Goal: Information Seeking & Learning: Learn about a topic

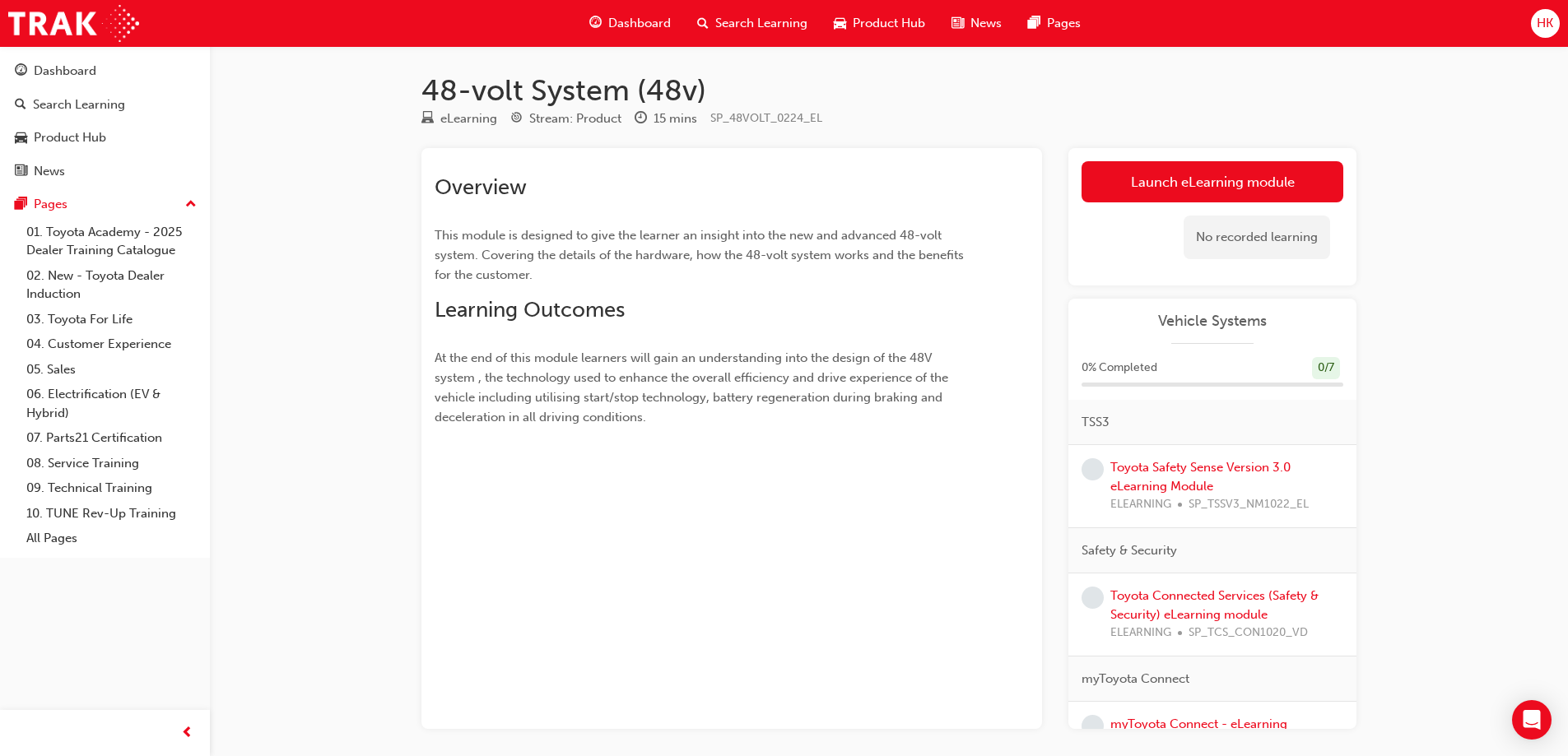
click at [1549, 32] on span "HK" at bounding box center [1545, 23] width 16 height 19
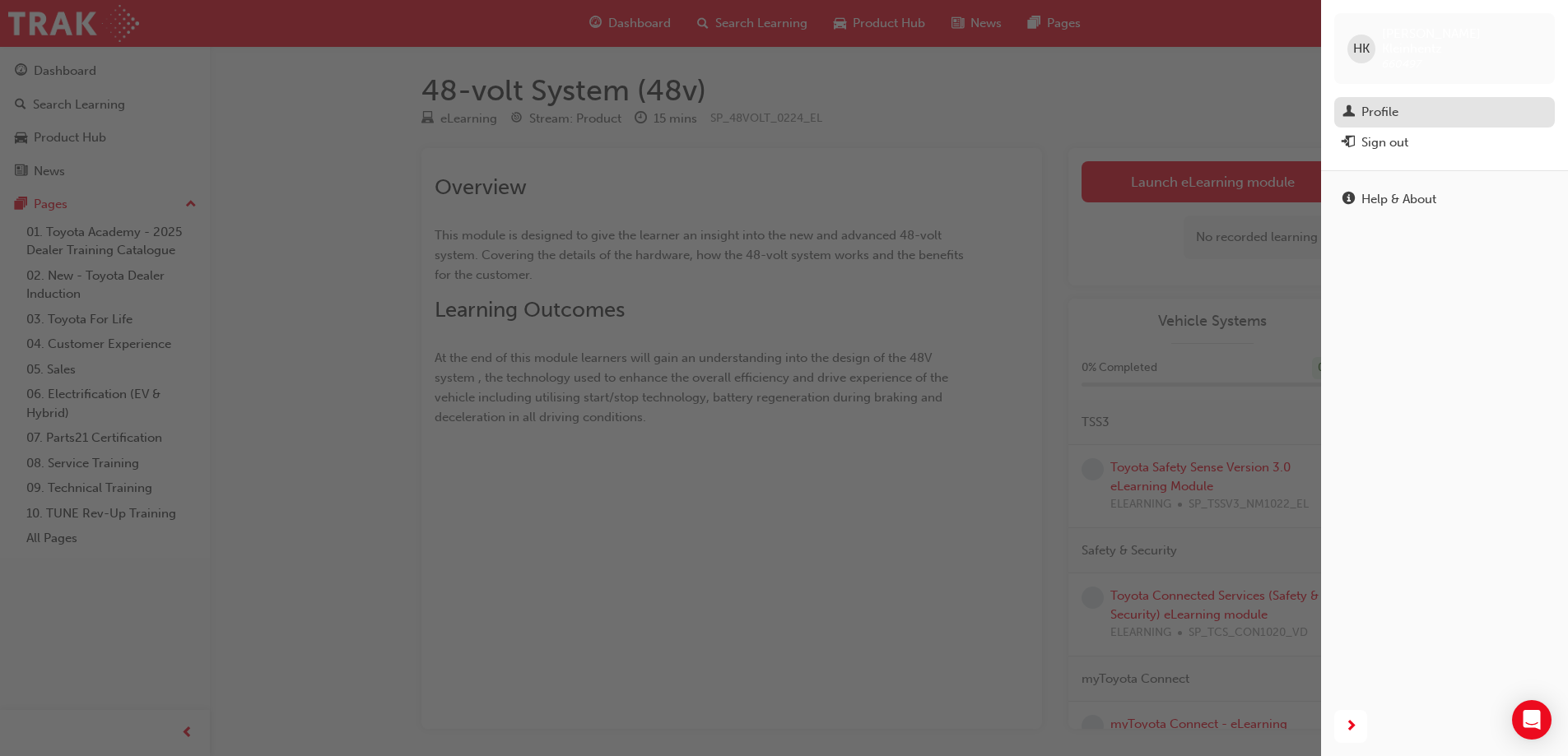
click at [1381, 103] on div "Profile" at bounding box center [1380, 112] width 37 height 19
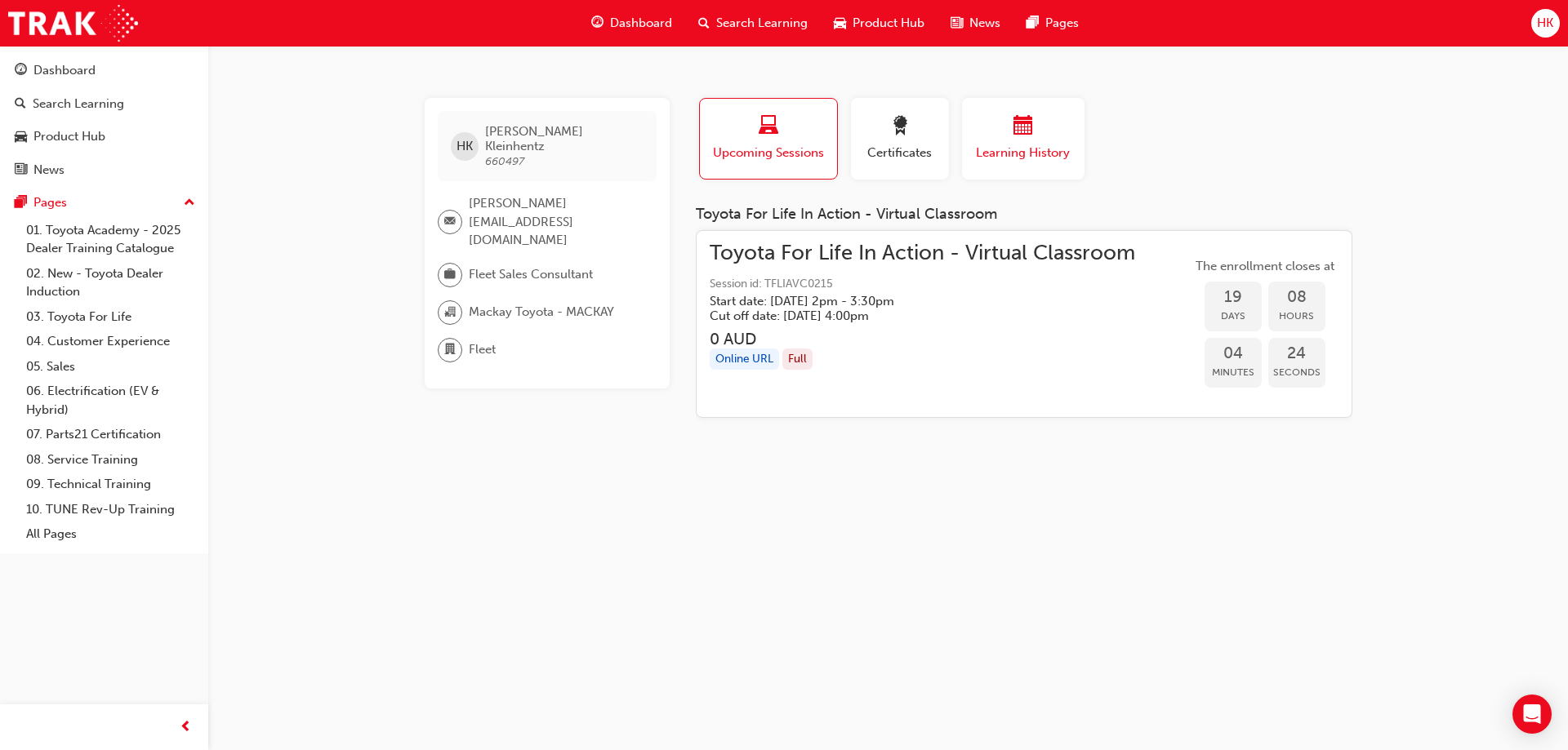
click at [1022, 133] on span "calendar-icon" at bounding box center [1022, 127] width 20 height 22
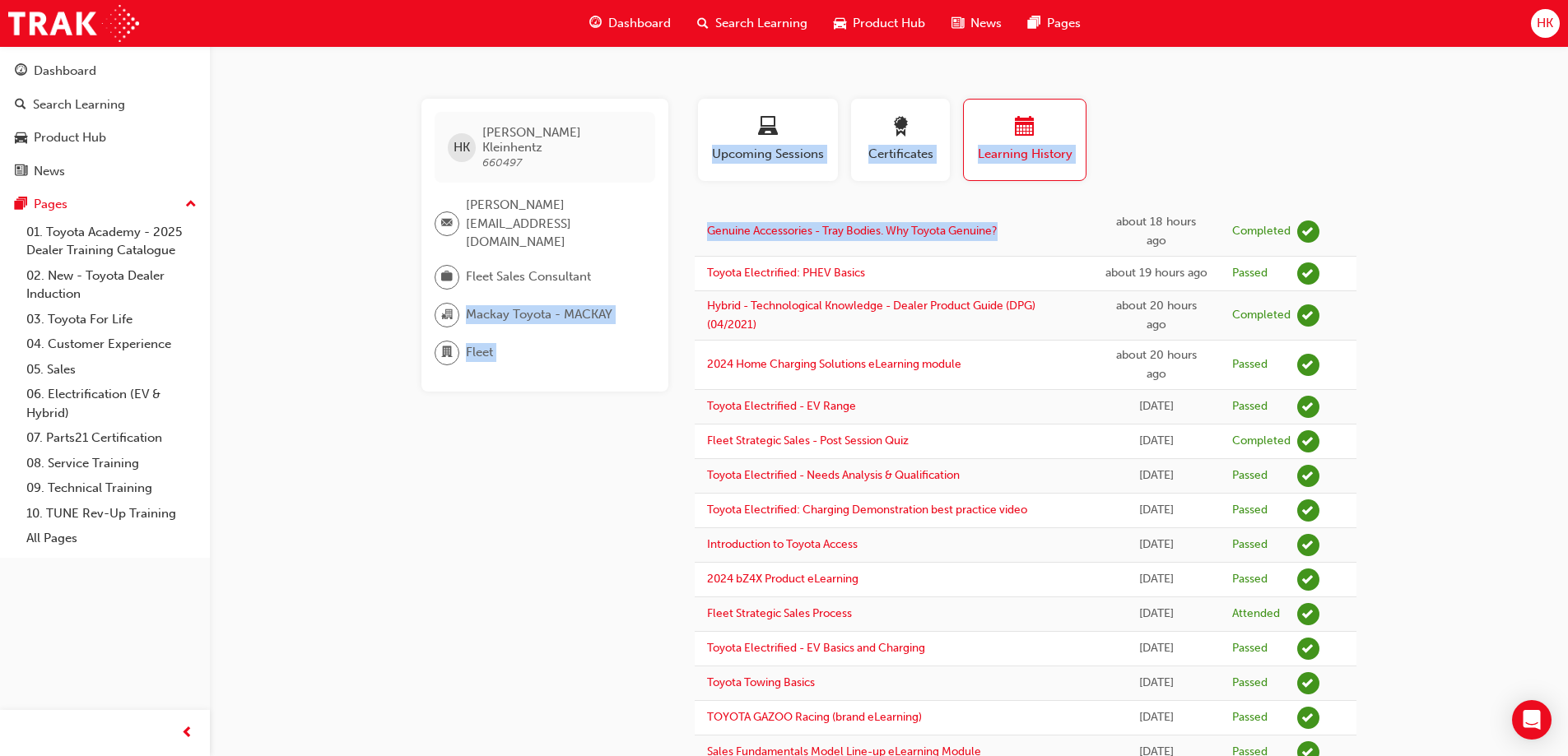
drag, startPoint x: 678, startPoint y: 229, endPoint x: 1006, endPoint y: 251, distance: 328.7
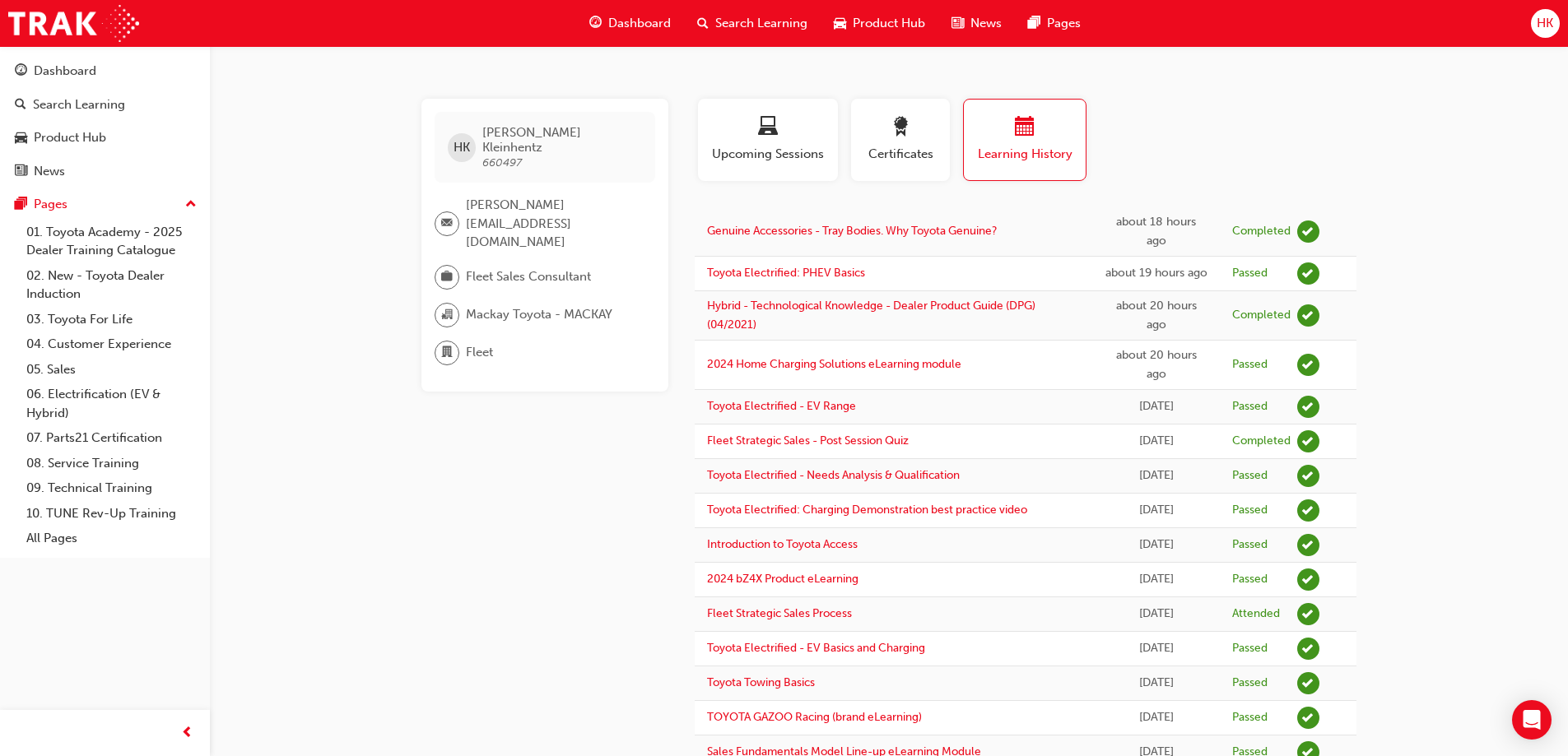
drag, startPoint x: 1427, startPoint y: 246, endPoint x: 706, endPoint y: 232, distance: 721.1
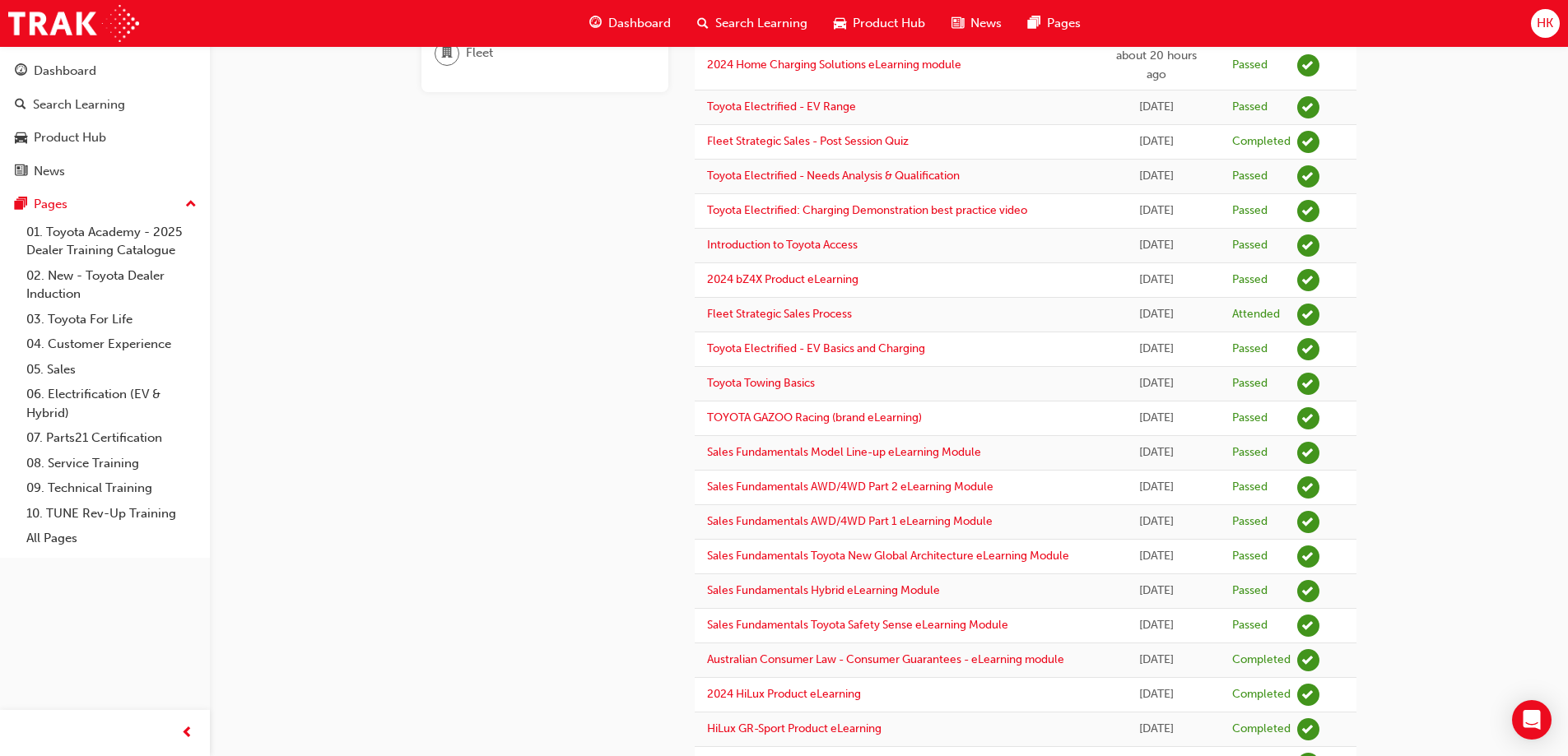
scroll to position [257, 0]
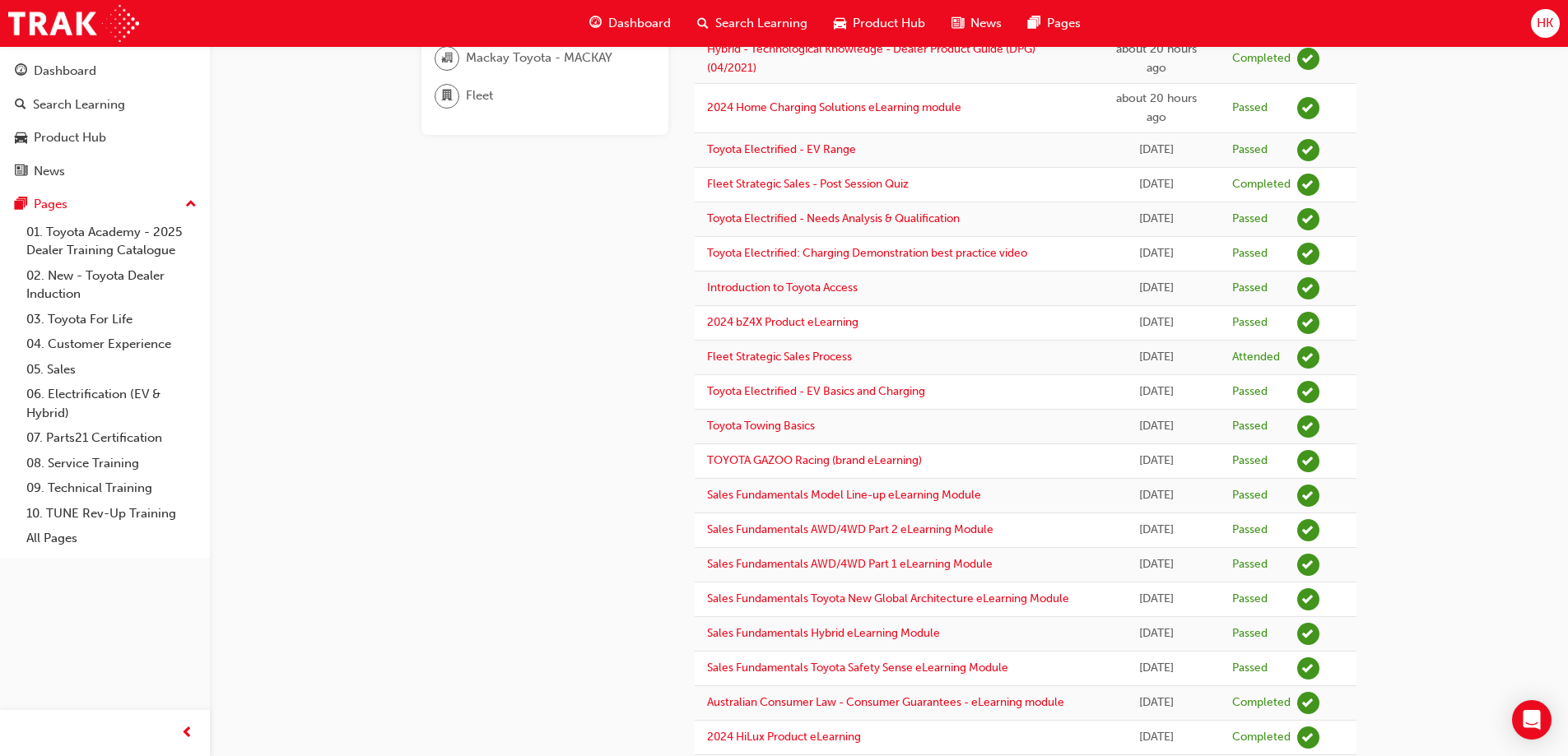
click at [1443, 384] on div "[PERSON_NAME] Kleinhentz 660497 [PERSON_NAME][EMAIL_ADDRESS][DOMAIN_NAME] Fleet…" at bounding box center [784, 605] width 1568 height 1724
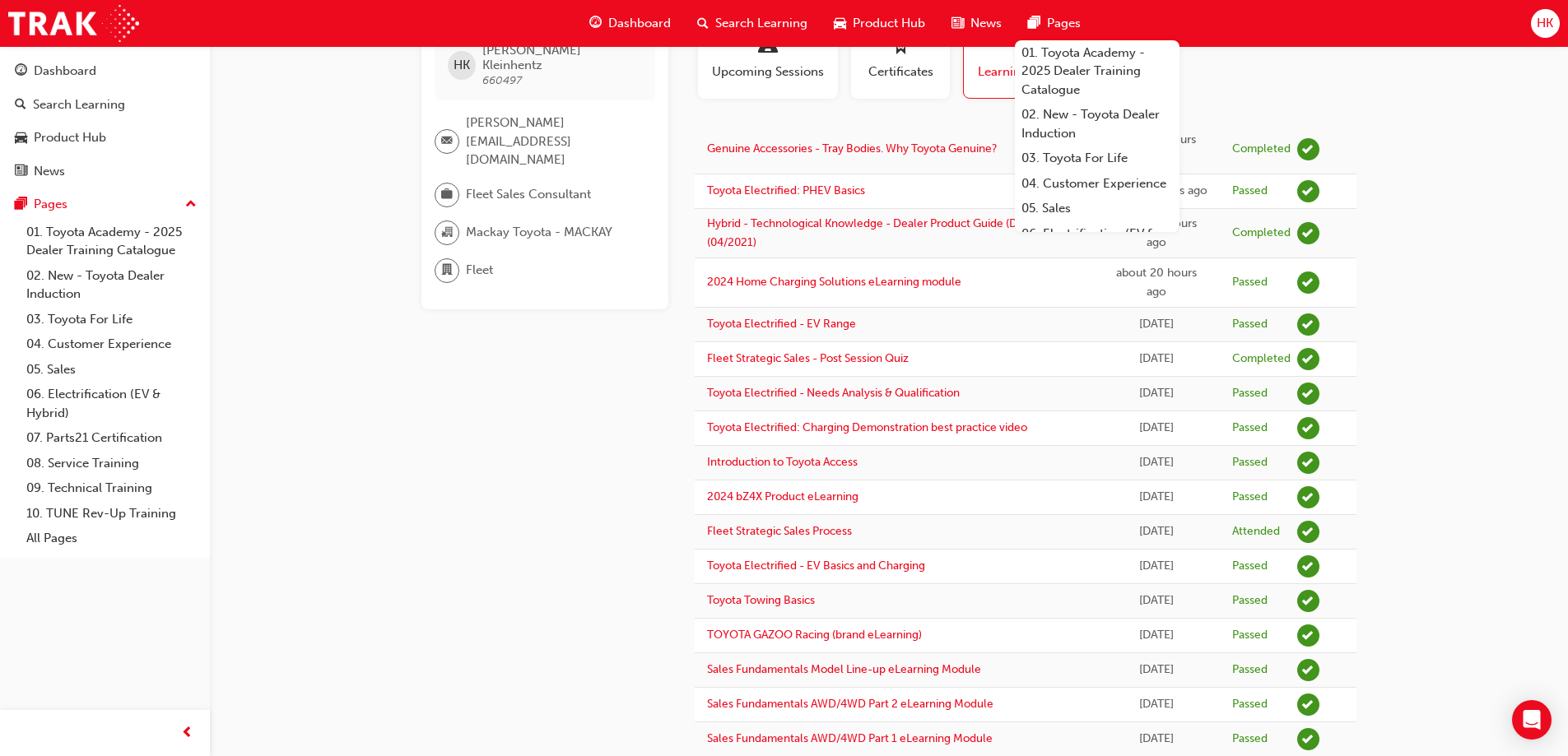
scroll to position [0, 0]
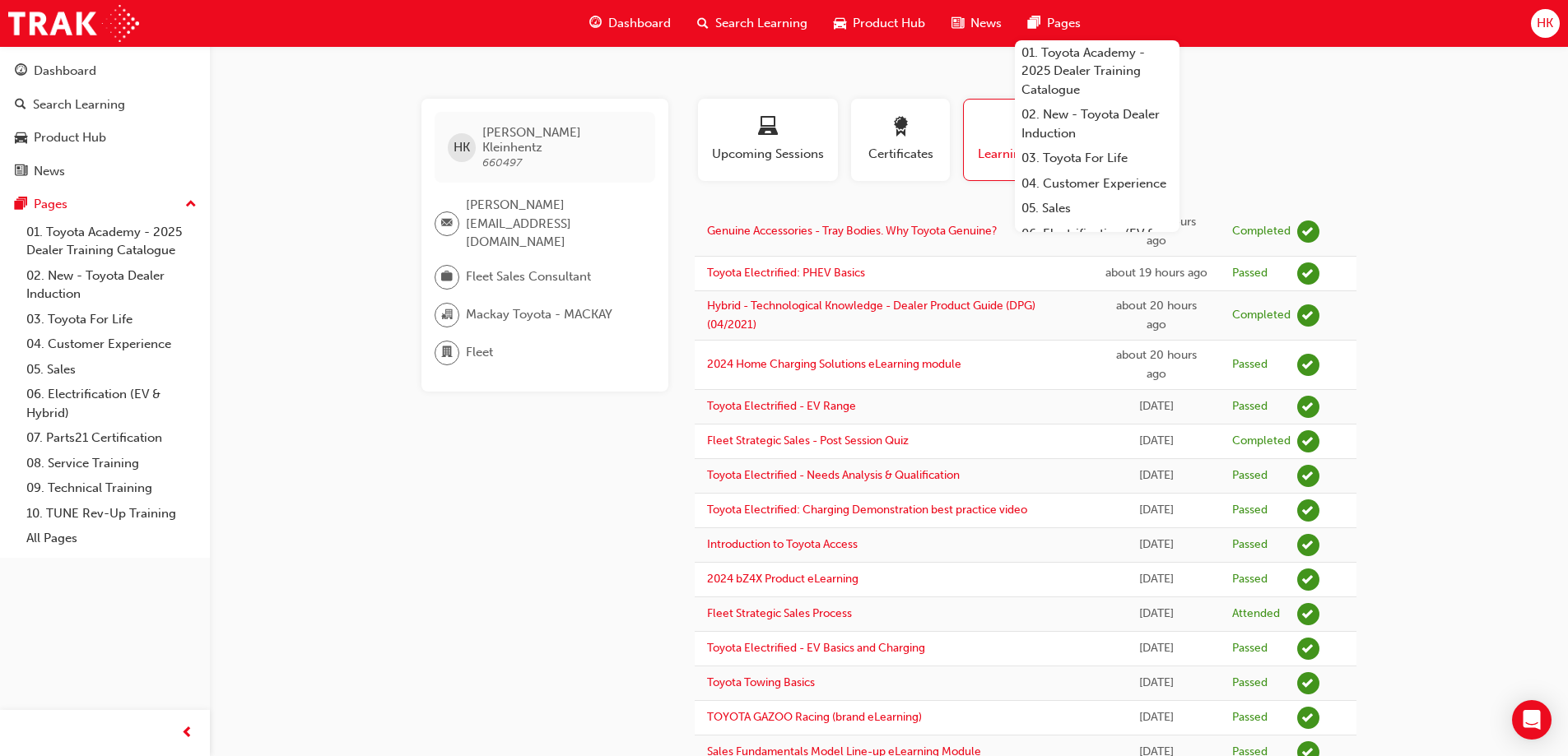
click at [632, 16] on span "Dashboard" at bounding box center [639, 23] width 62 height 19
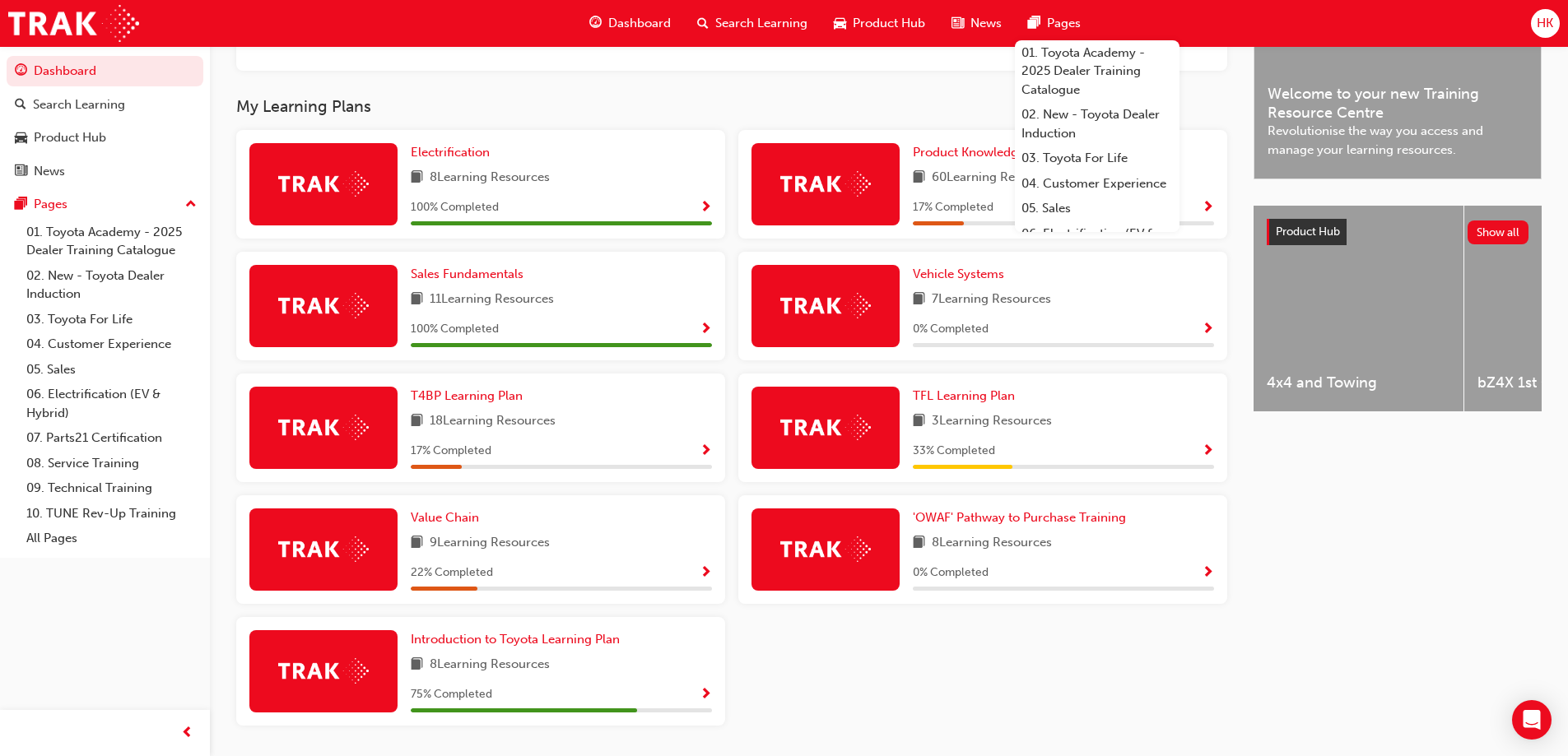
scroll to position [463, 0]
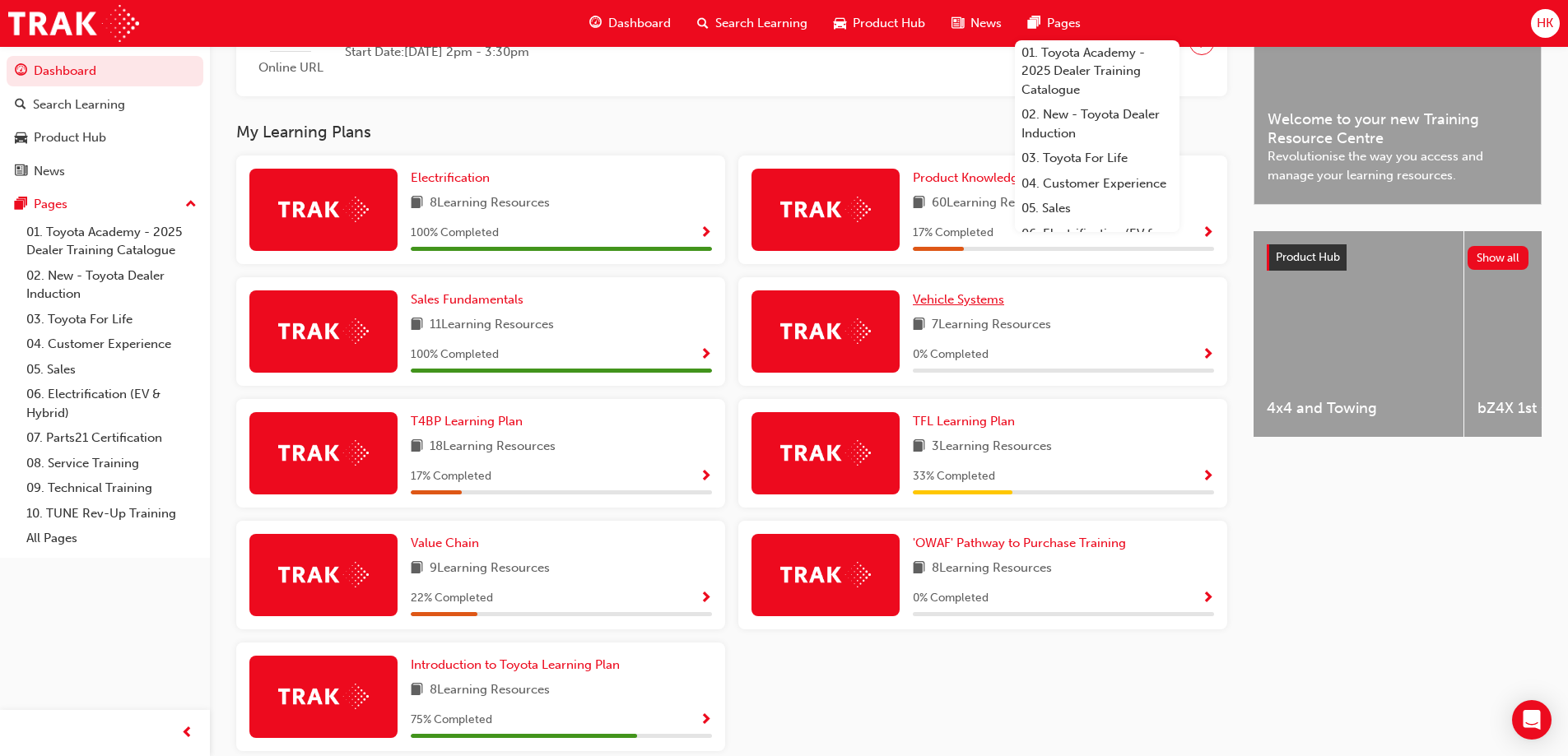
click at [964, 307] on span "Vehicle Systems" at bounding box center [958, 299] width 92 height 15
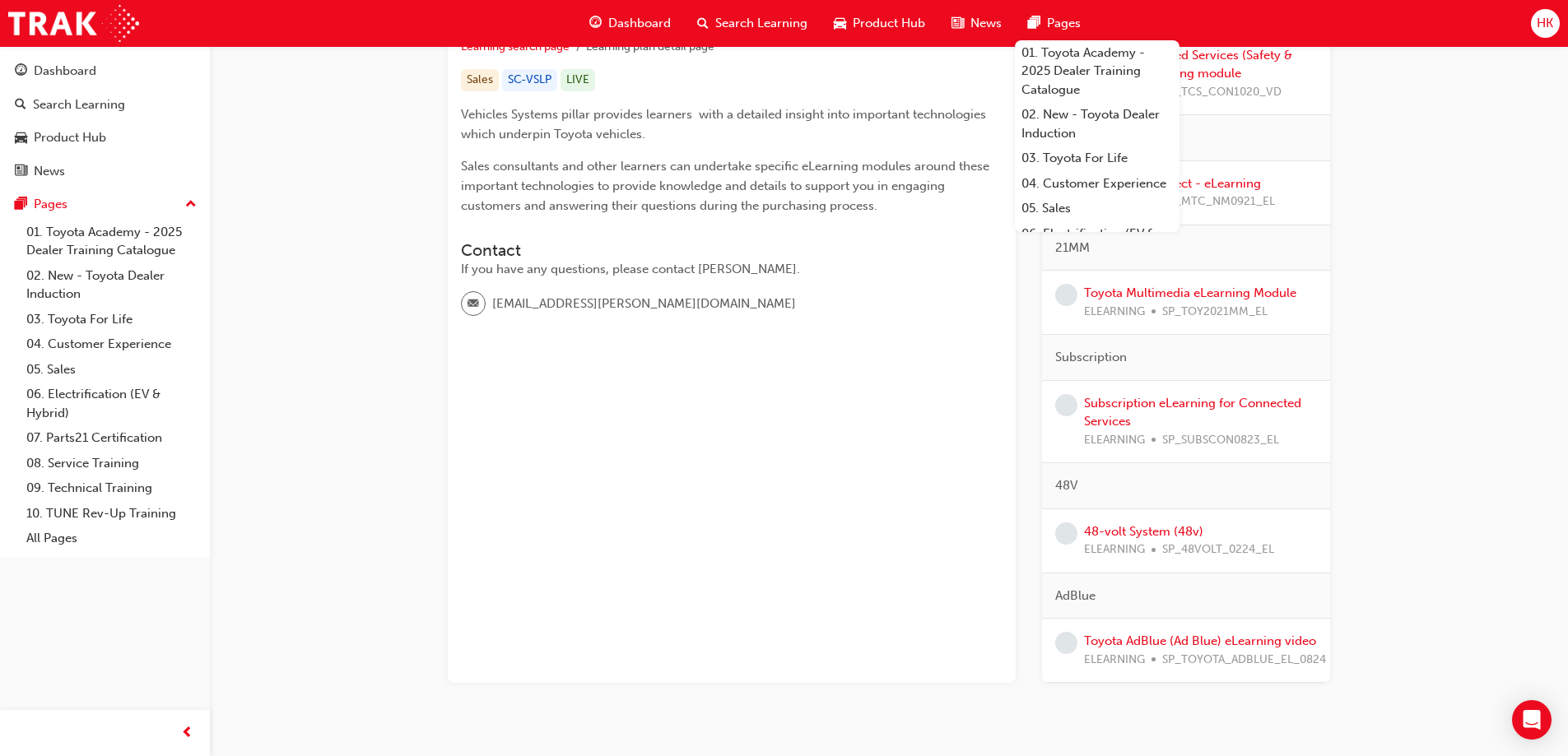
scroll to position [329, 0]
click at [1106, 529] on link "48-volt System (48v)" at bounding box center [1144, 530] width 120 height 15
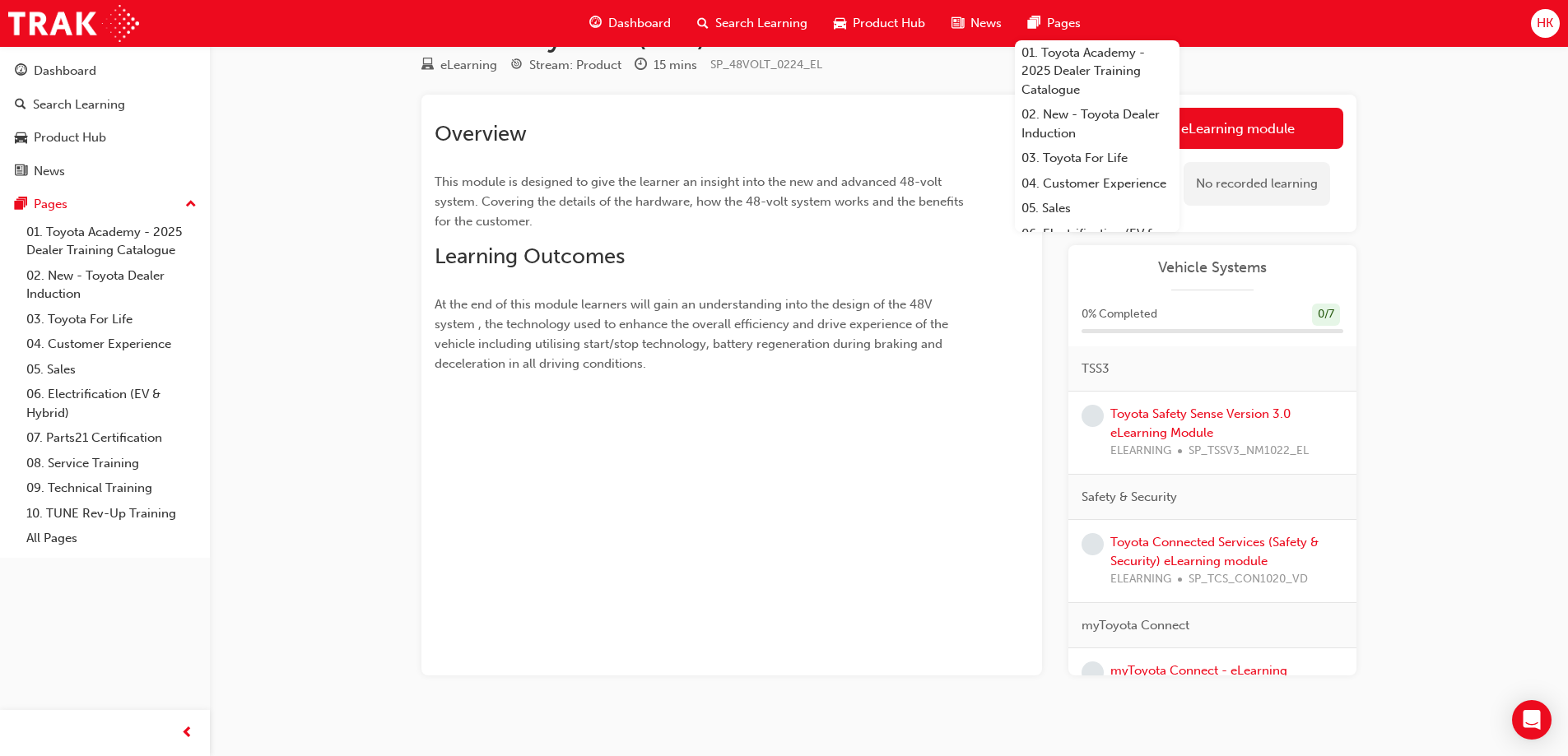
scroll to position [67, 0]
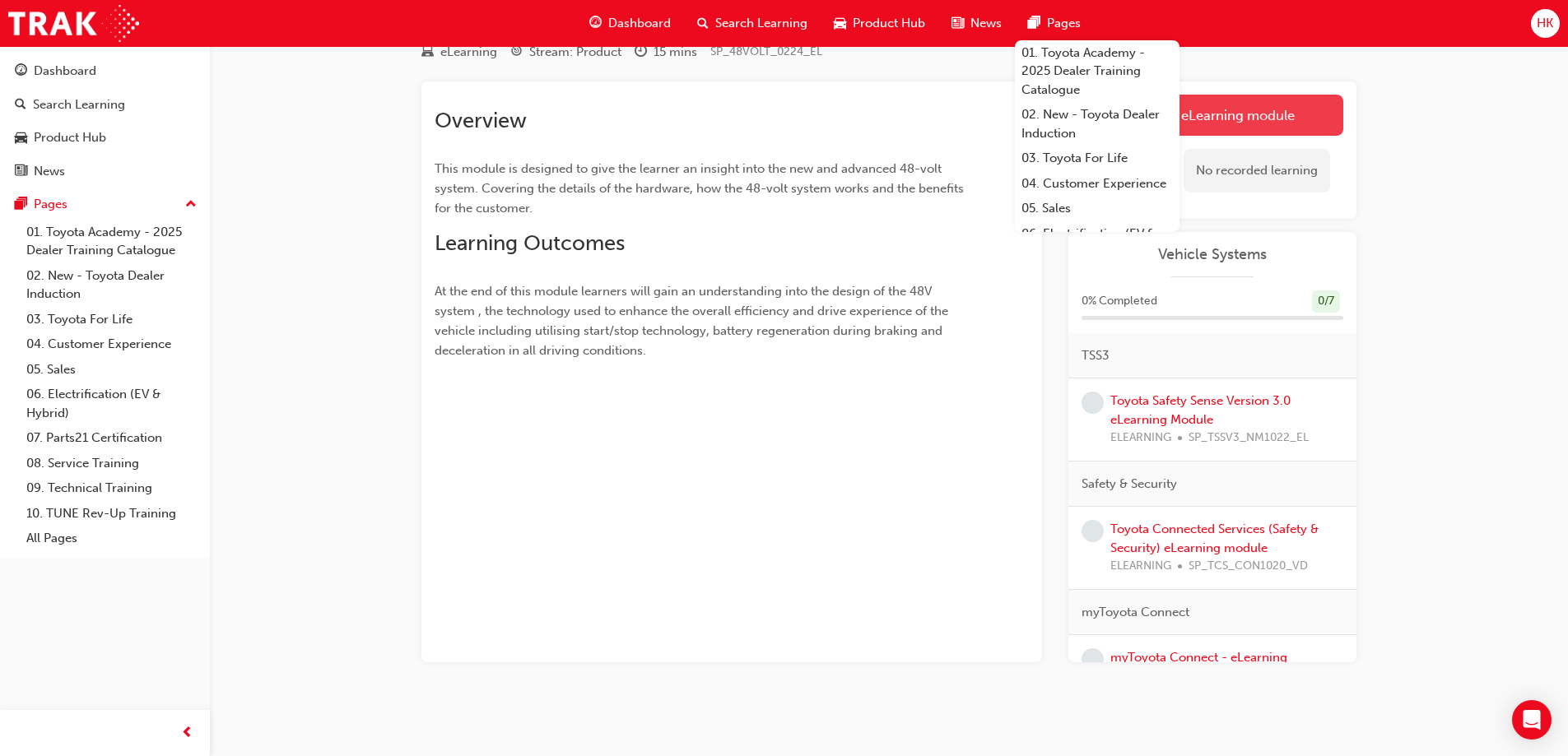
click at [1263, 118] on link "Launch eLearning module" at bounding box center [1212, 115] width 262 height 41
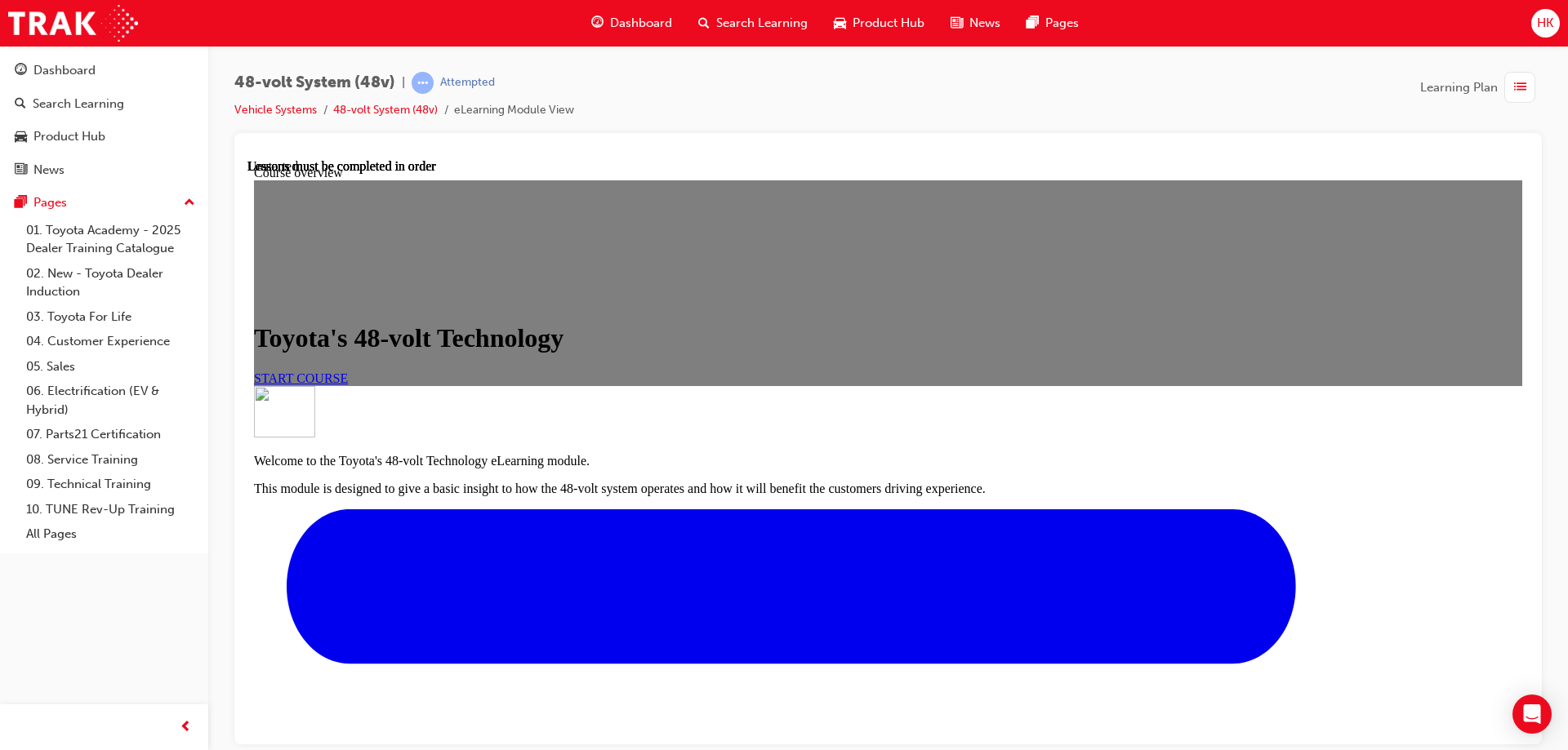
click at [348, 384] on span "START COURSE" at bounding box center [300, 378] width 94 height 14
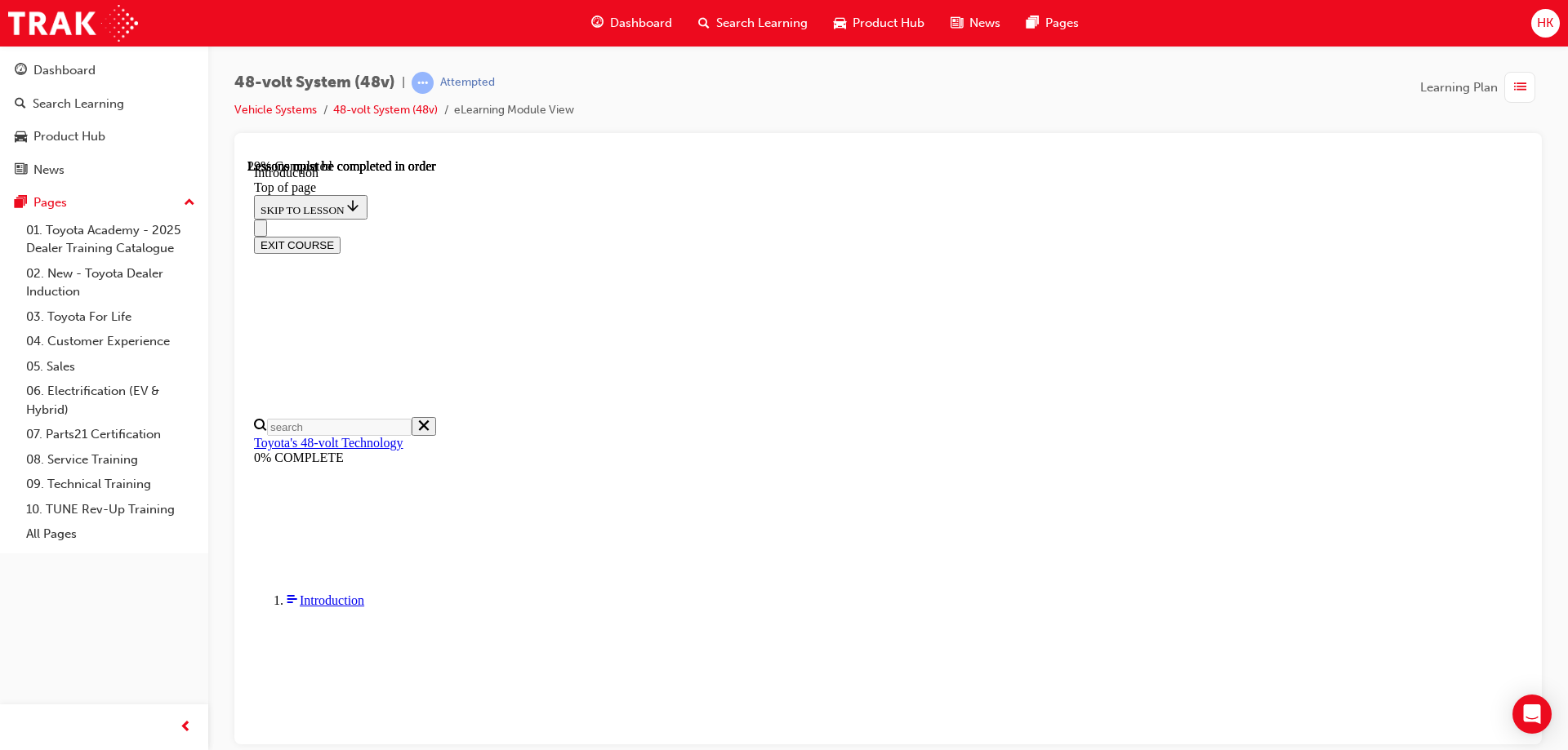
scroll to position [383, 0]
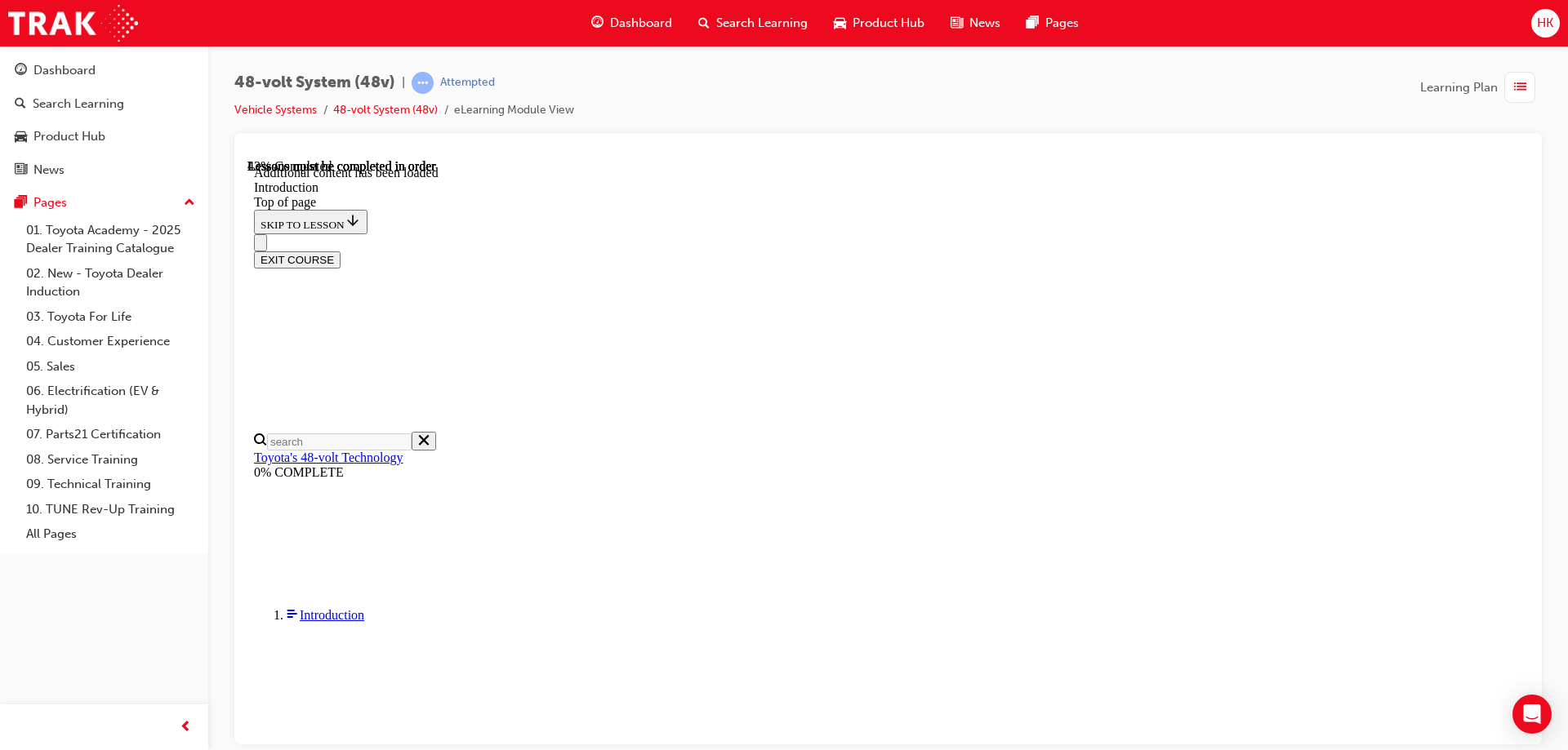
scroll to position [601, 0]
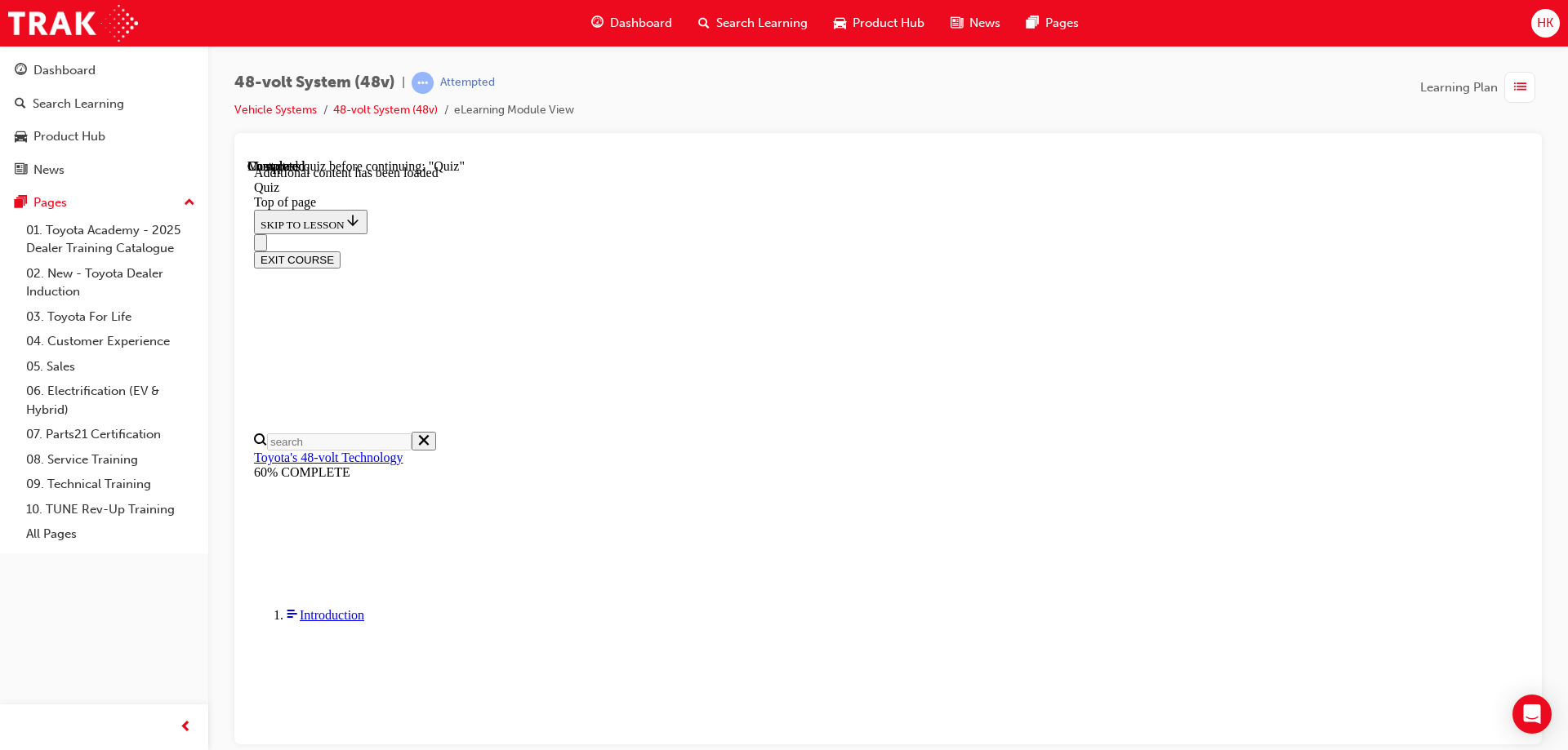
scroll to position [56, 0]
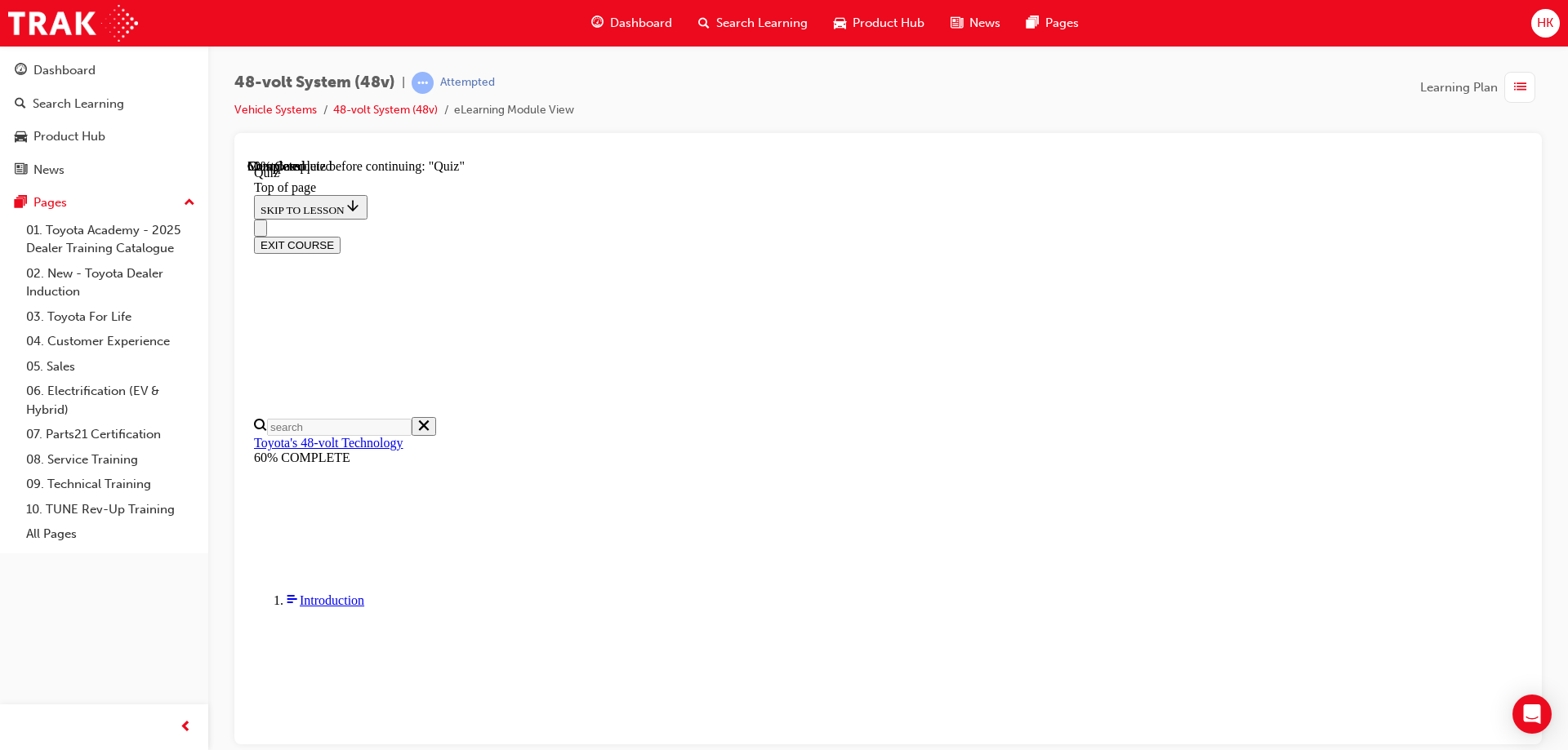
scroll to position [56, 0]
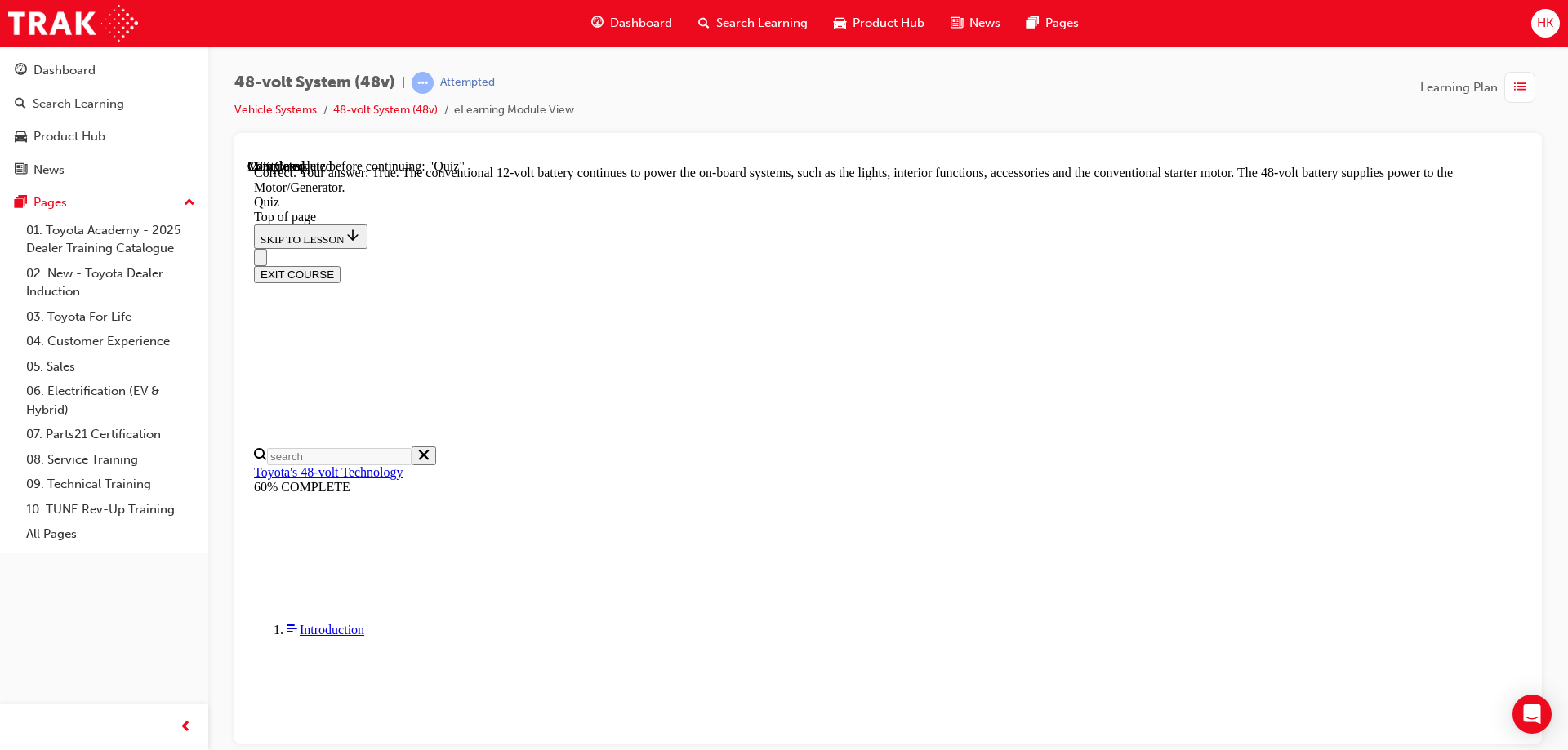
scroll to position [335, 0]
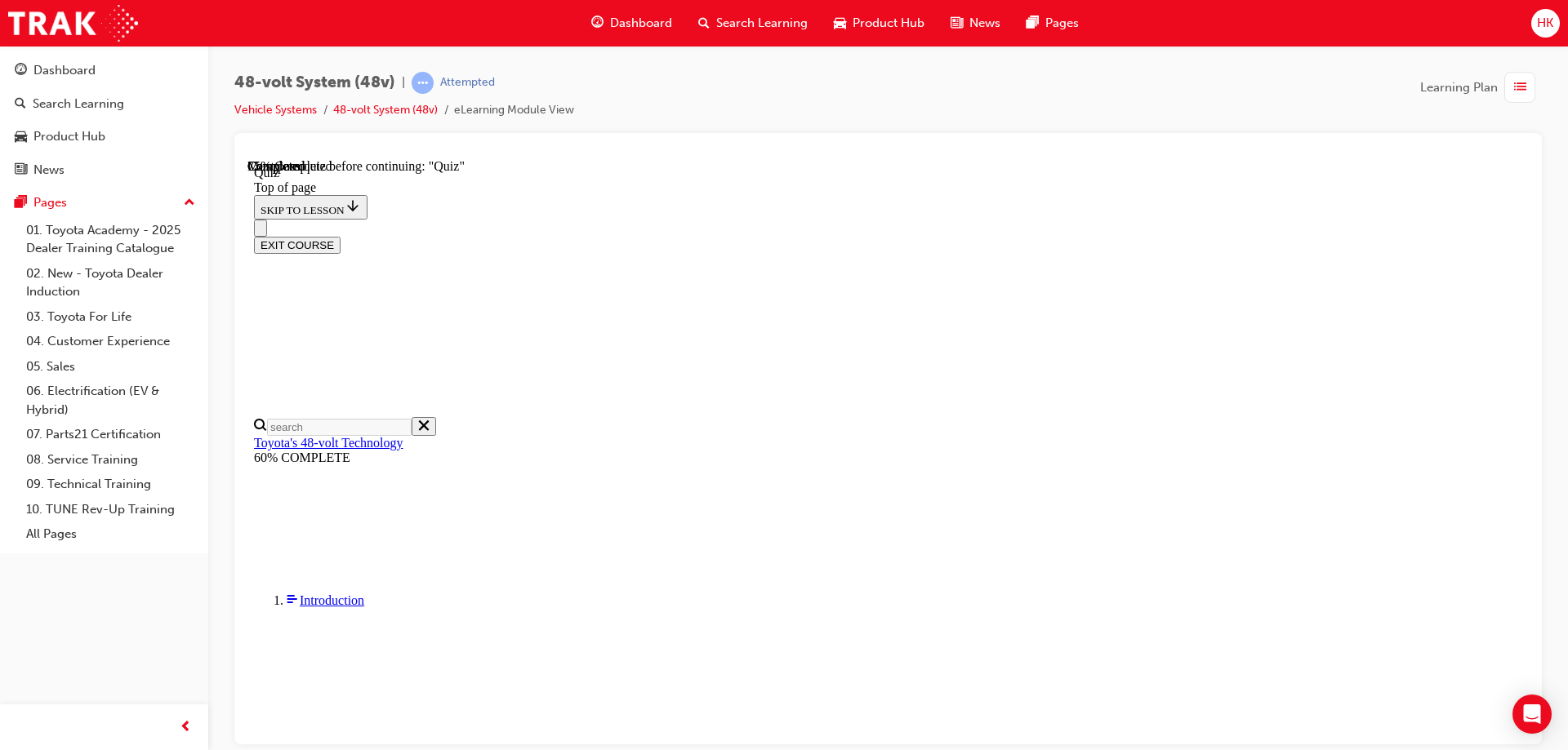
scroll to position [220, 0]
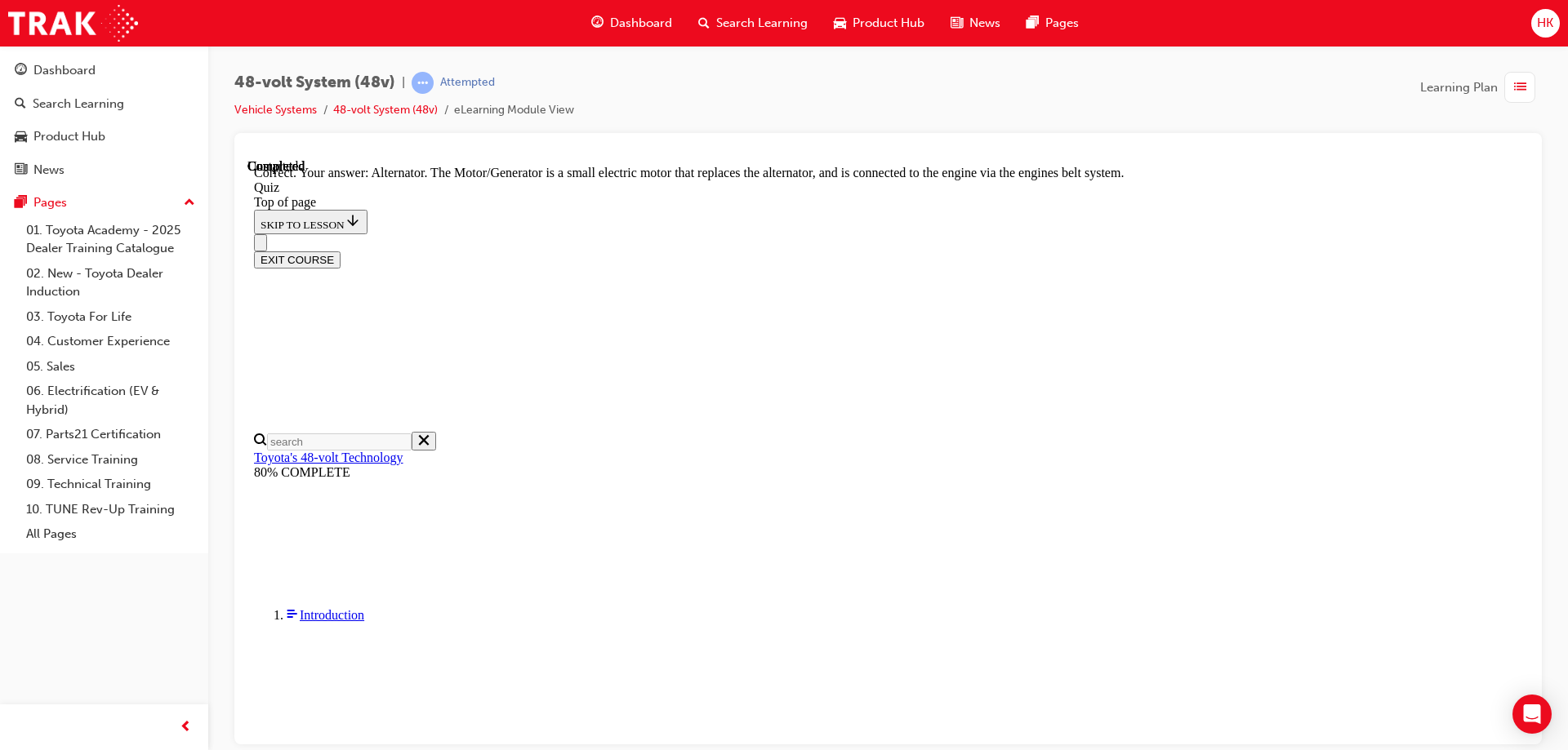
scroll to position [444, 0]
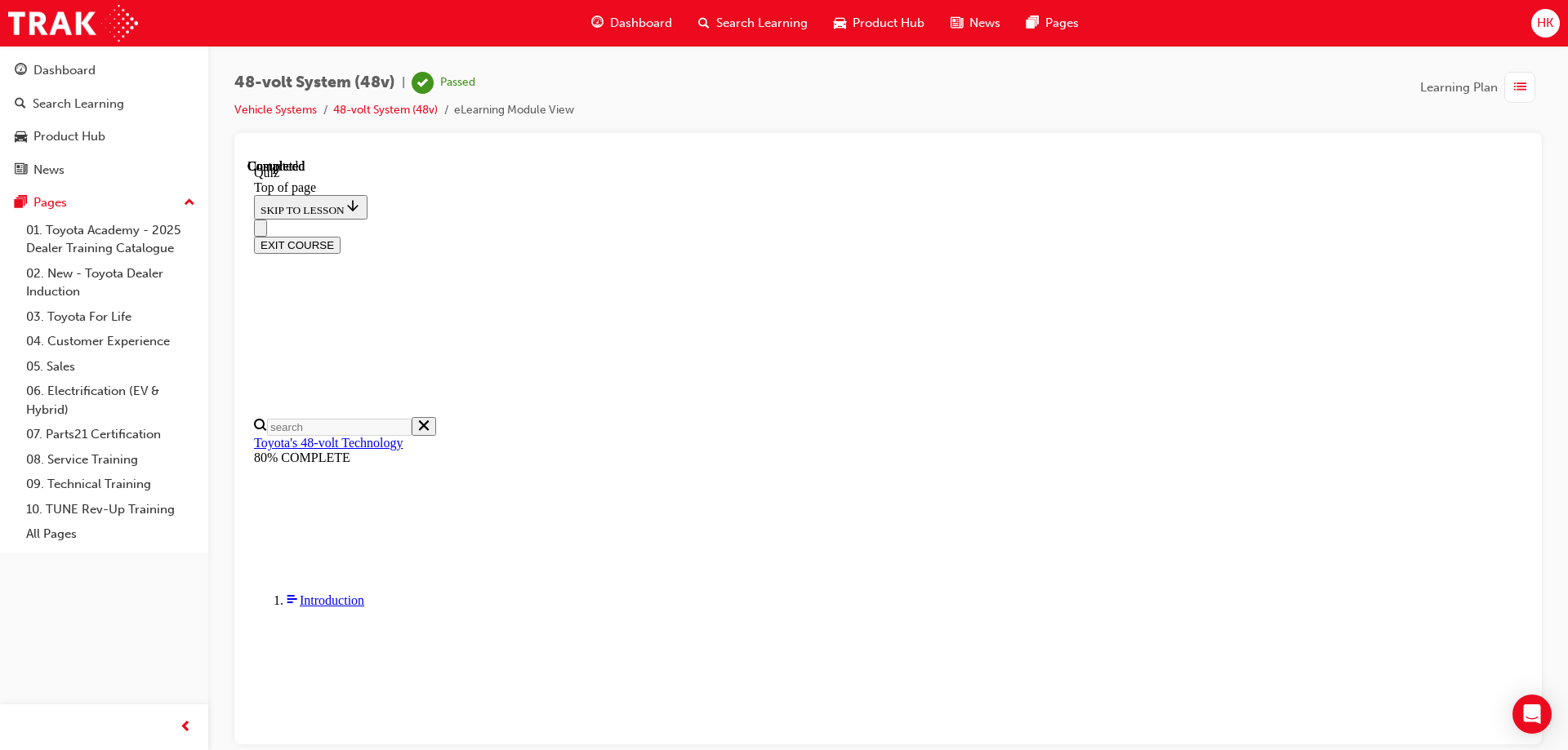
scroll to position [313, 0]
click at [340, 236] on button "EXIT COURSE" at bounding box center [297, 244] width 87 height 17
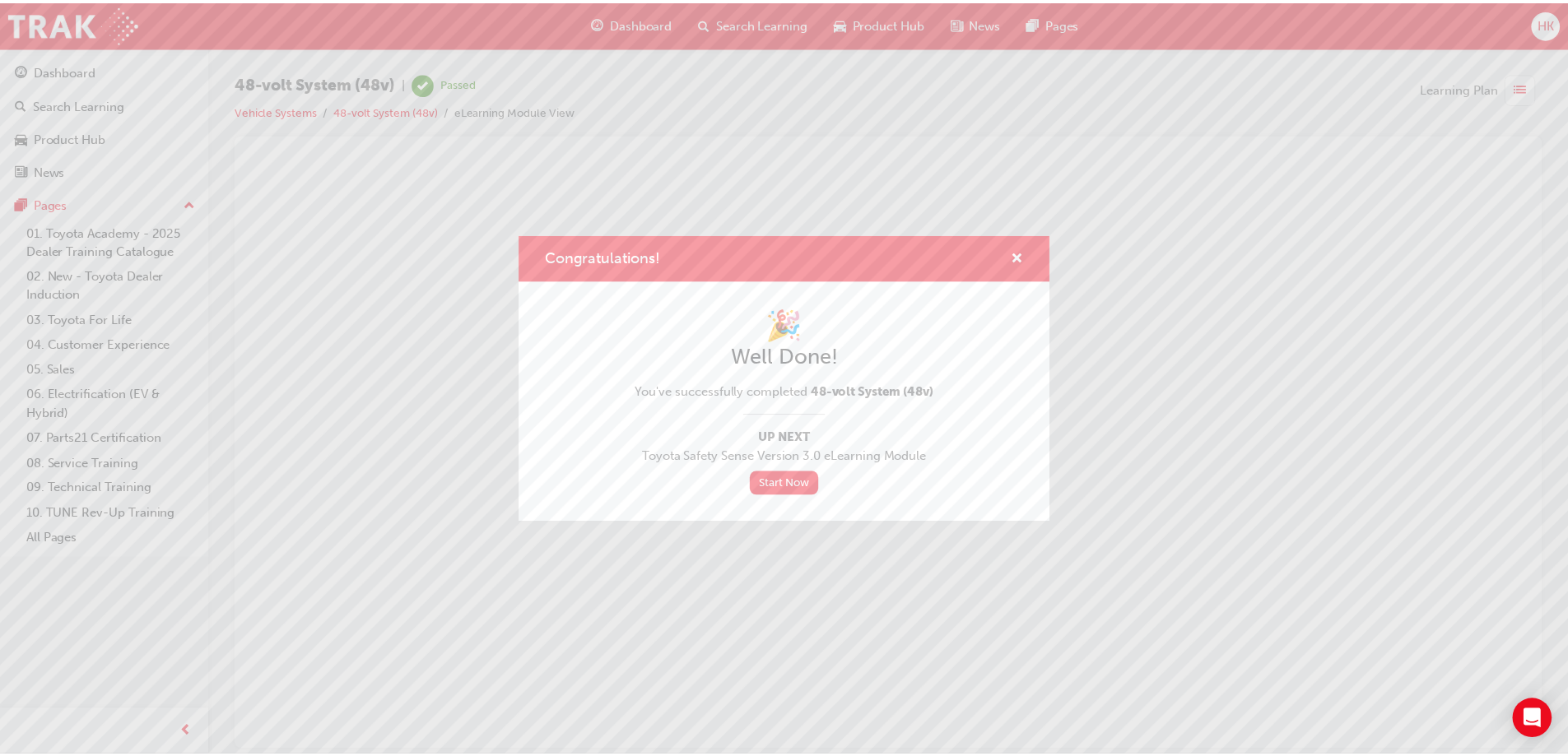
scroll to position [0, 0]
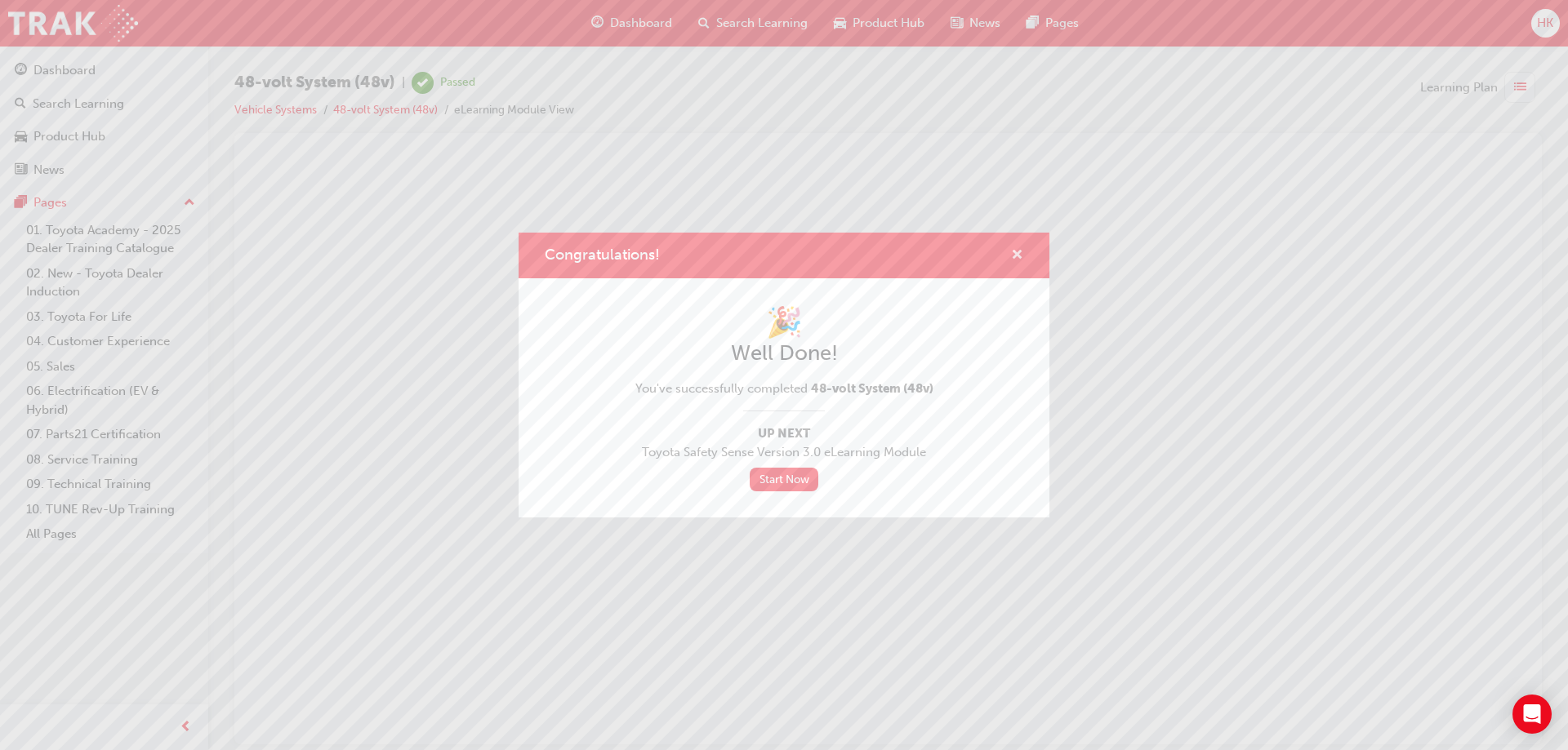
click at [1016, 255] on span "cross-icon" at bounding box center [1016, 255] width 12 height 14
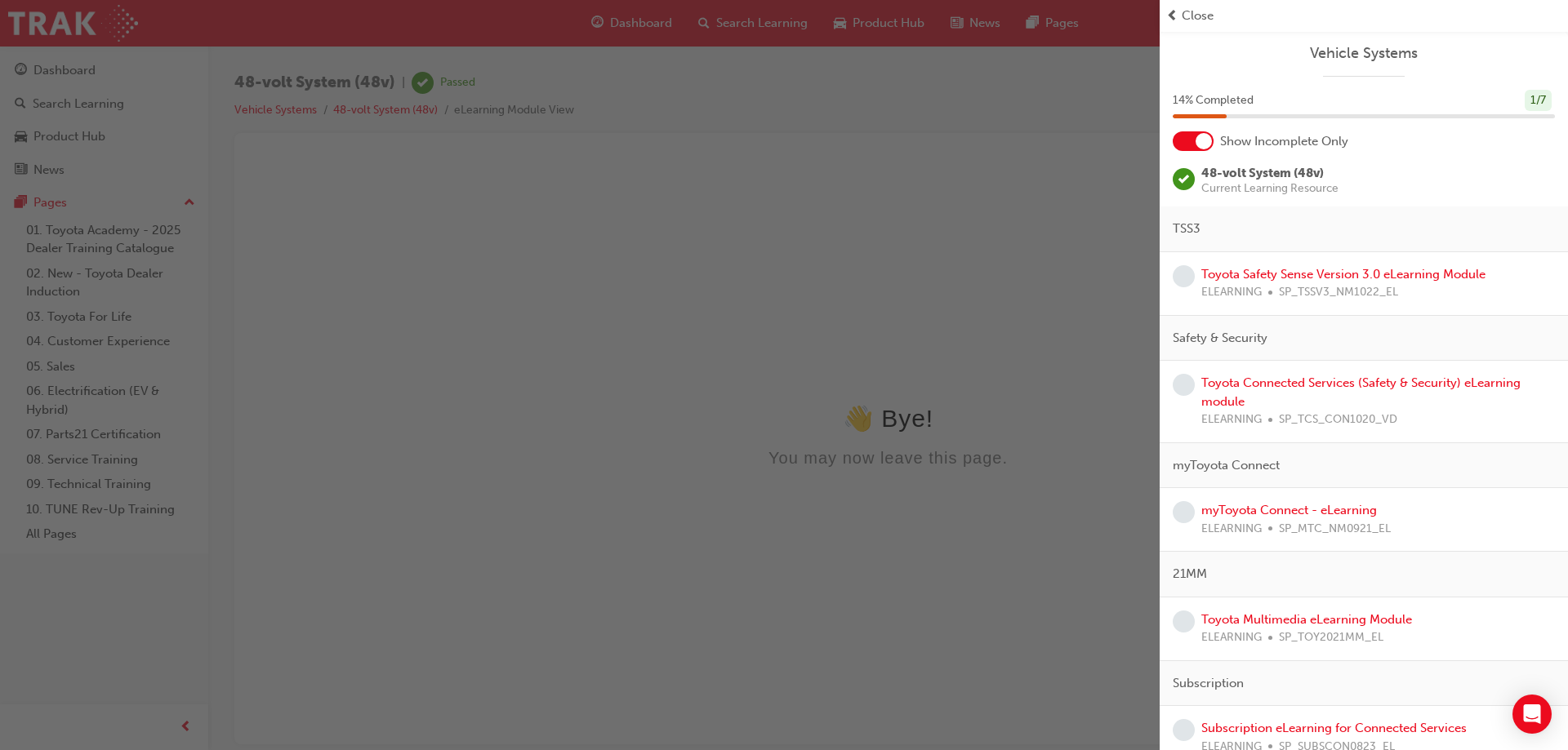
click at [972, 212] on div "button" at bounding box center [580, 375] width 1159 height 750
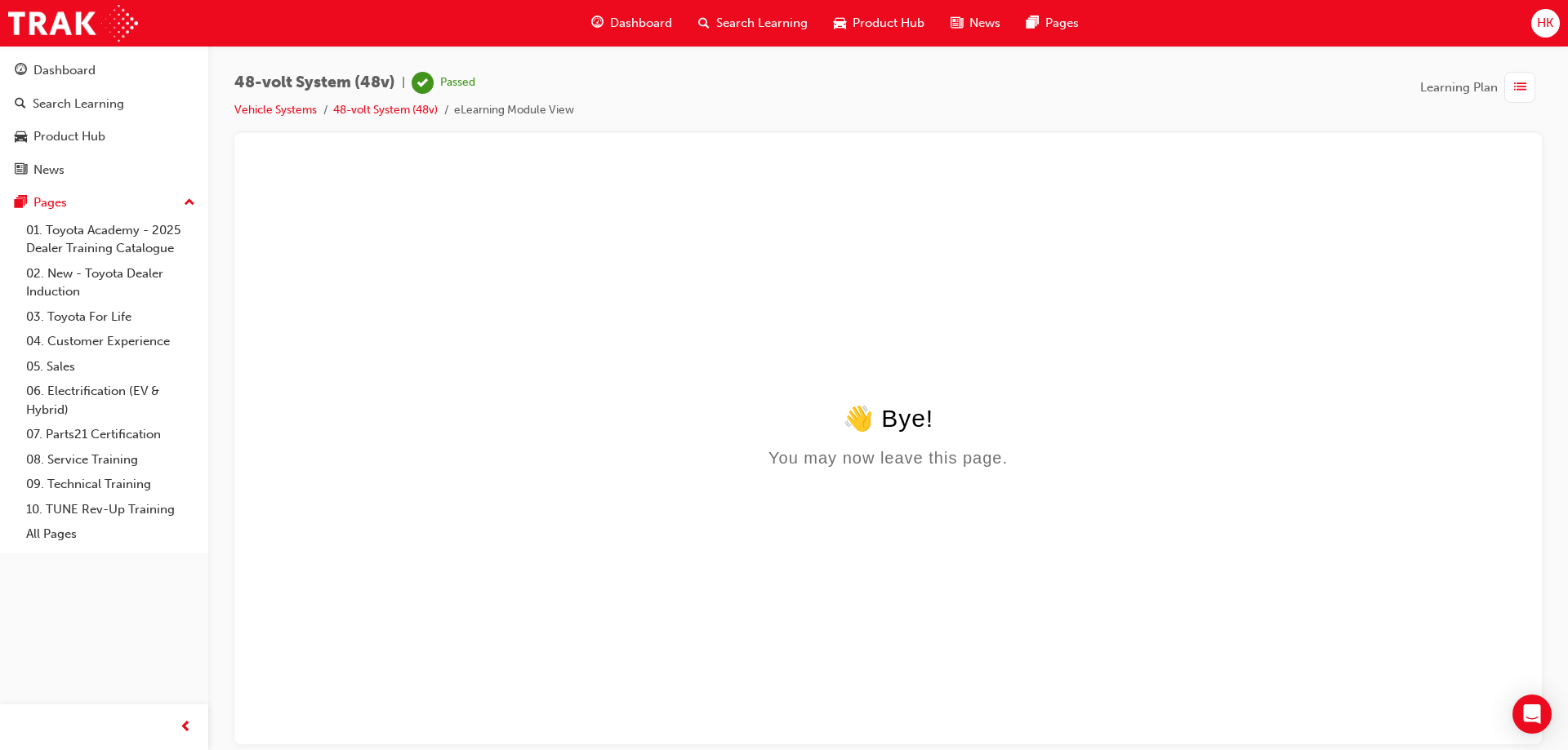
click at [1540, 25] on span "HK" at bounding box center [1544, 23] width 16 height 19
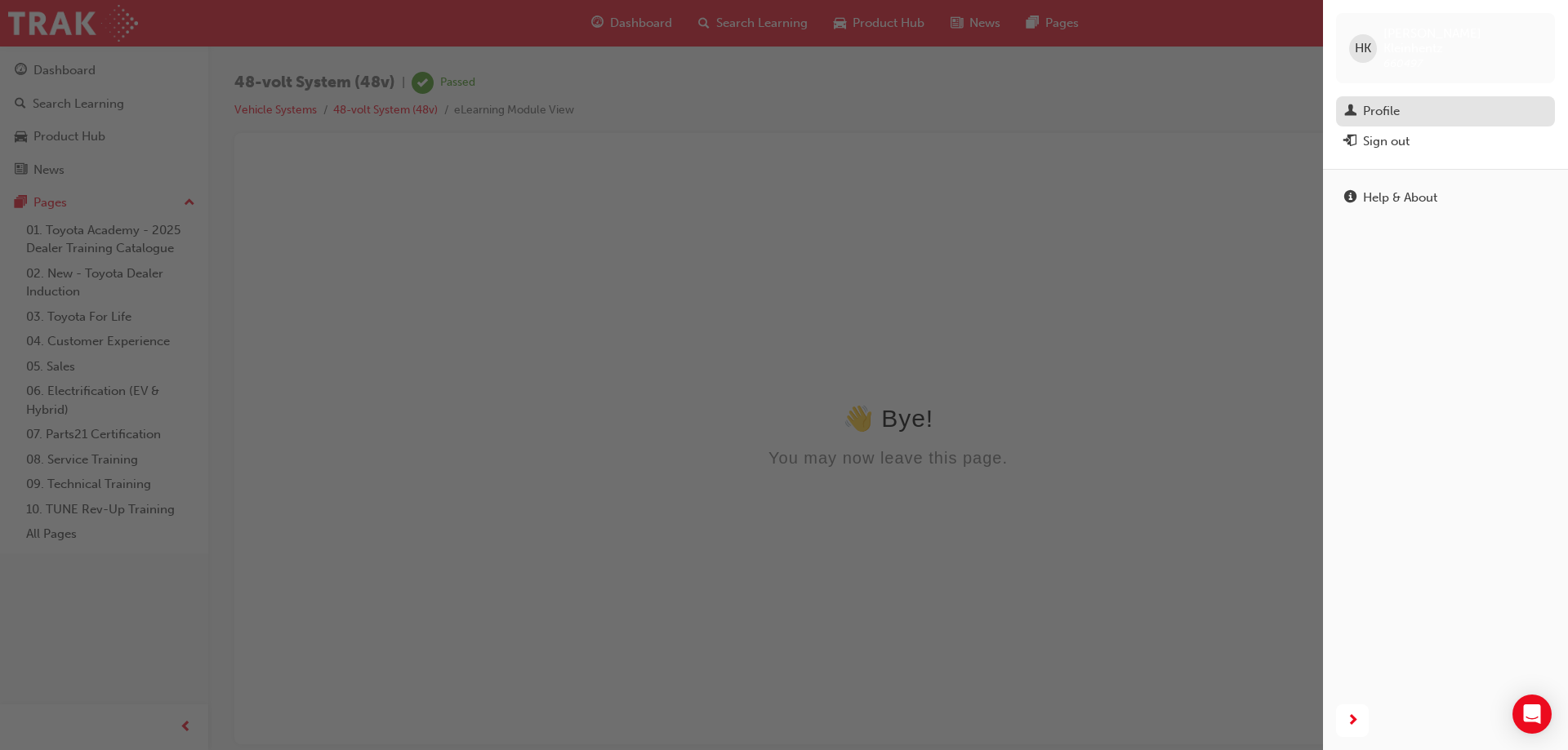
click at [1397, 103] on div "Profile" at bounding box center [1380, 111] width 36 height 19
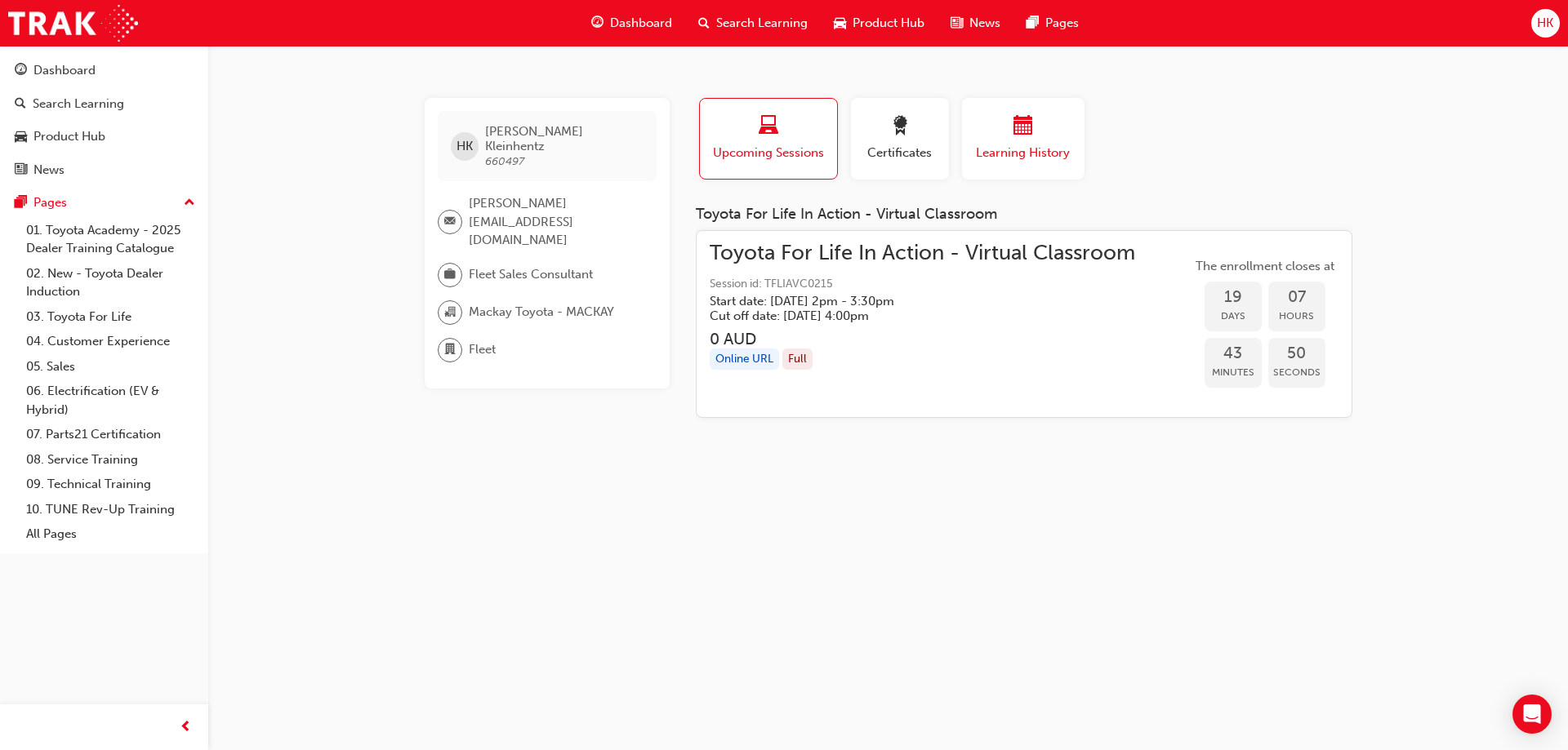
click at [1049, 120] on div "button" at bounding box center [1022, 129] width 98 height 25
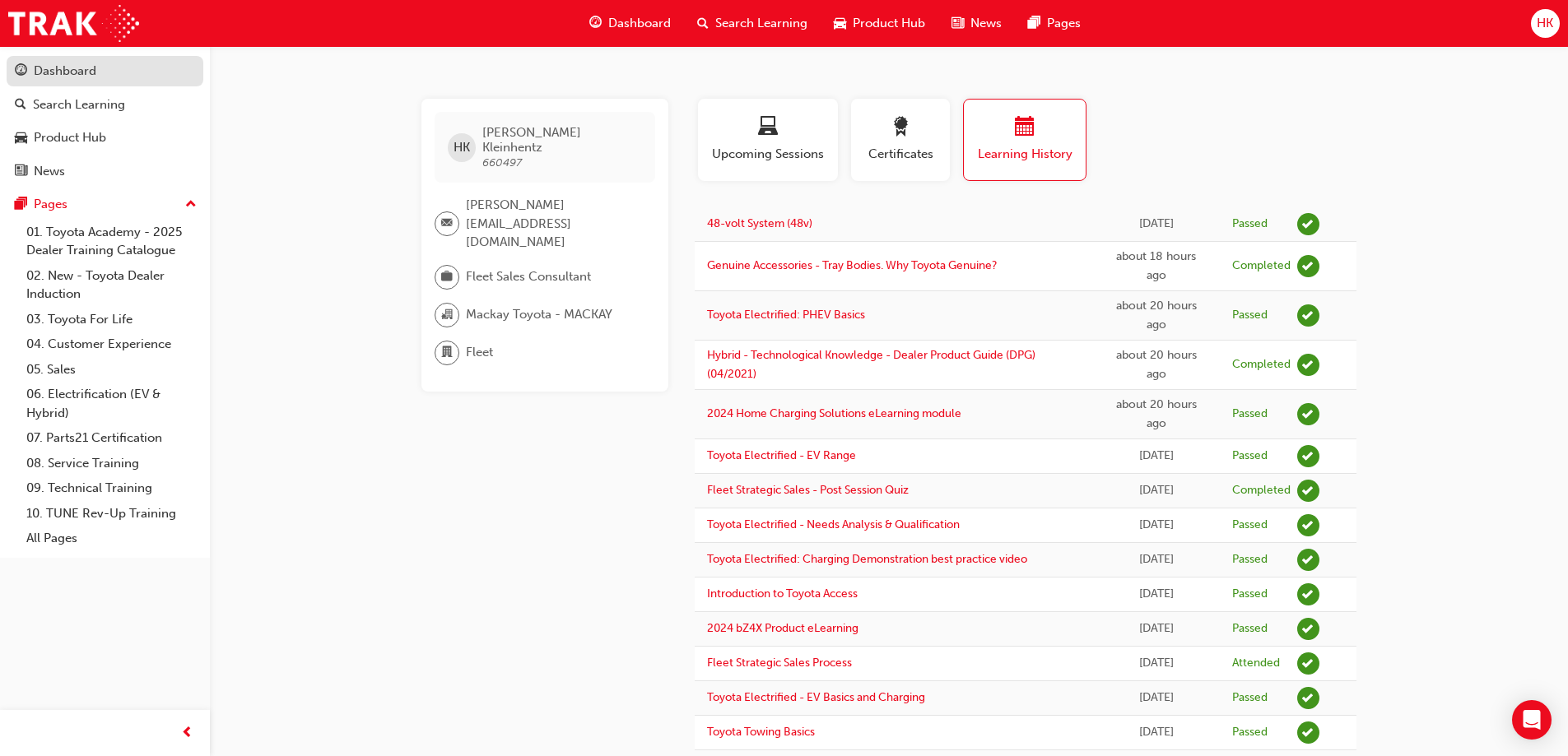
click at [51, 70] on div "Dashboard" at bounding box center [64, 71] width 62 height 19
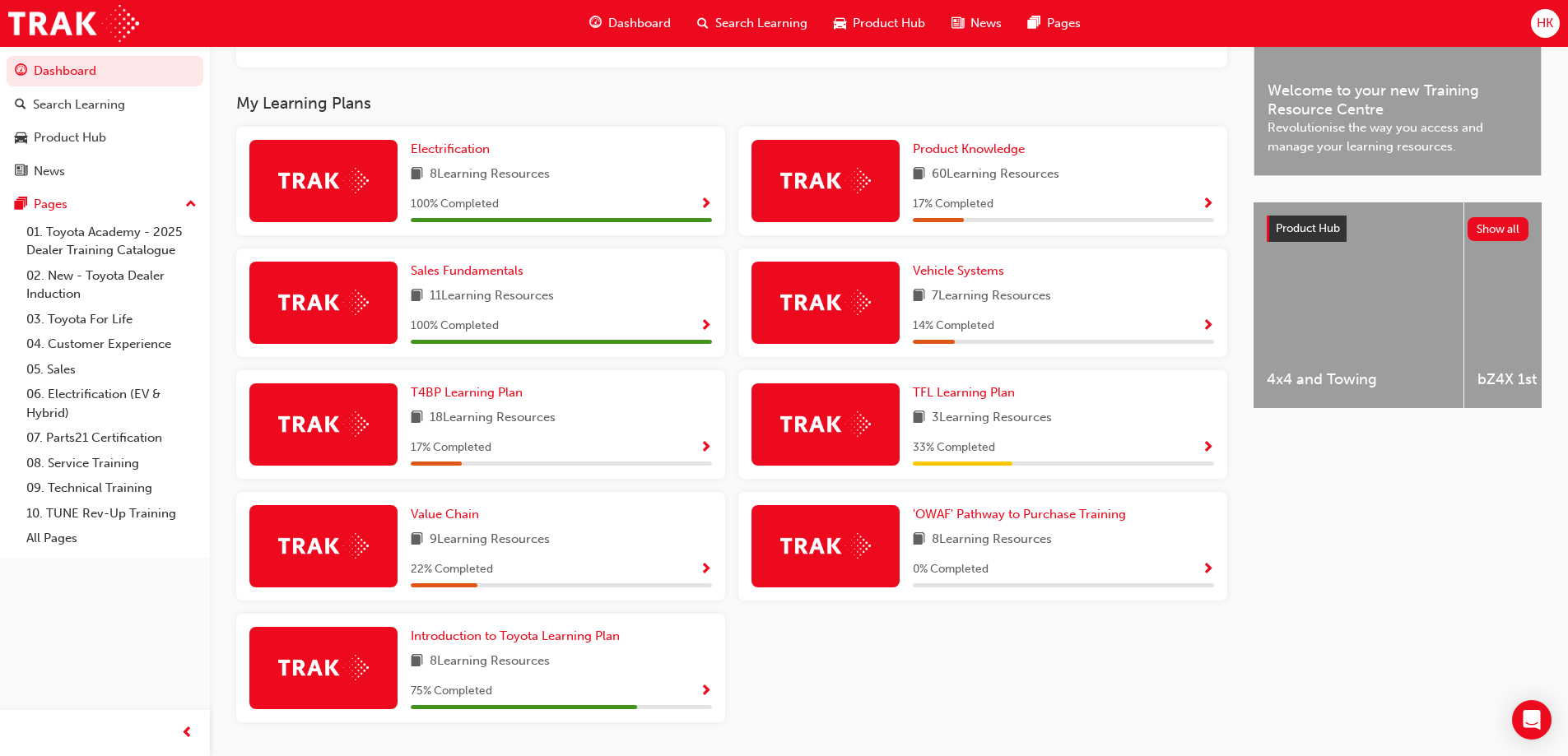
scroll to position [463, 0]
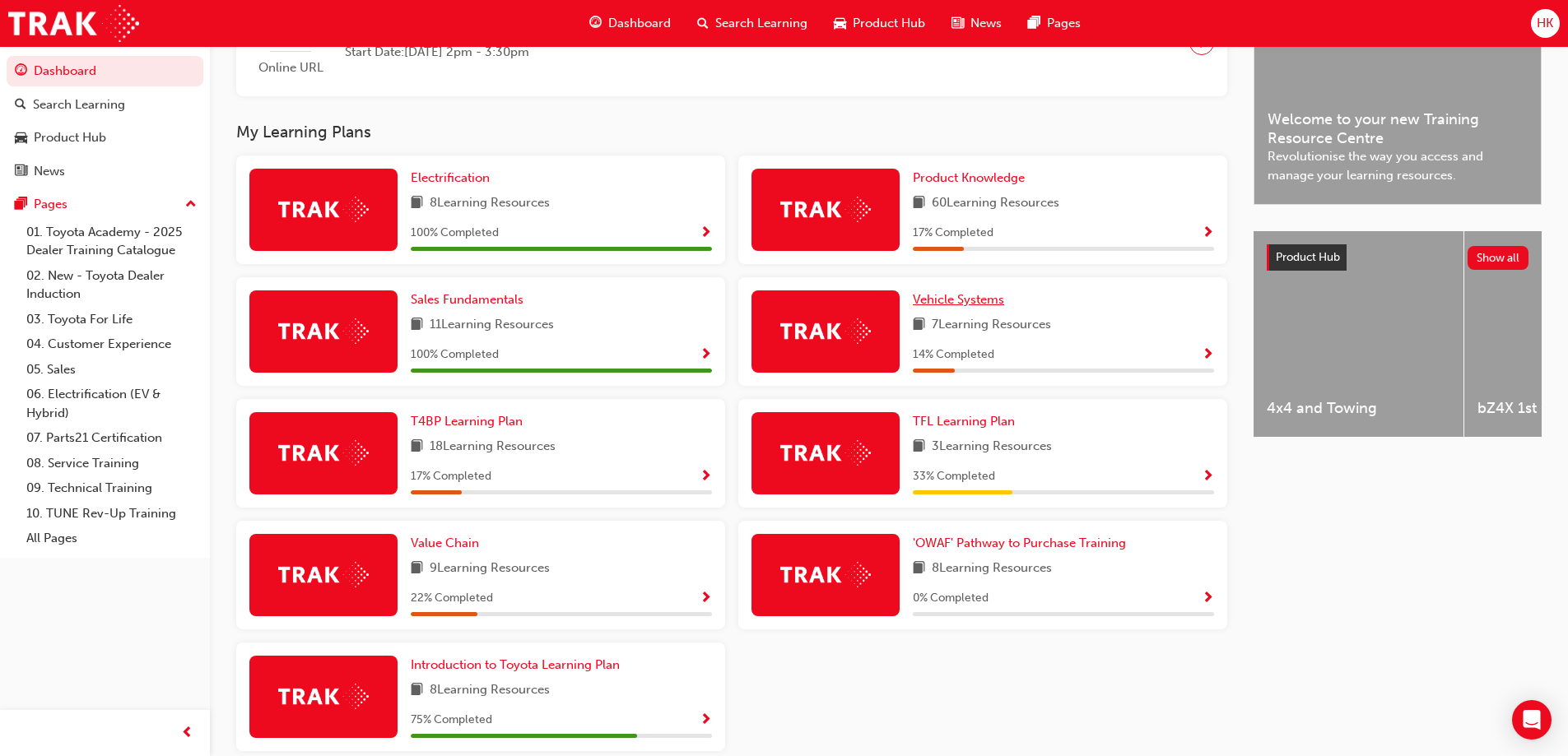
click at [955, 307] on span "Vehicle Systems" at bounding box center [958, 299] width 92 height 15
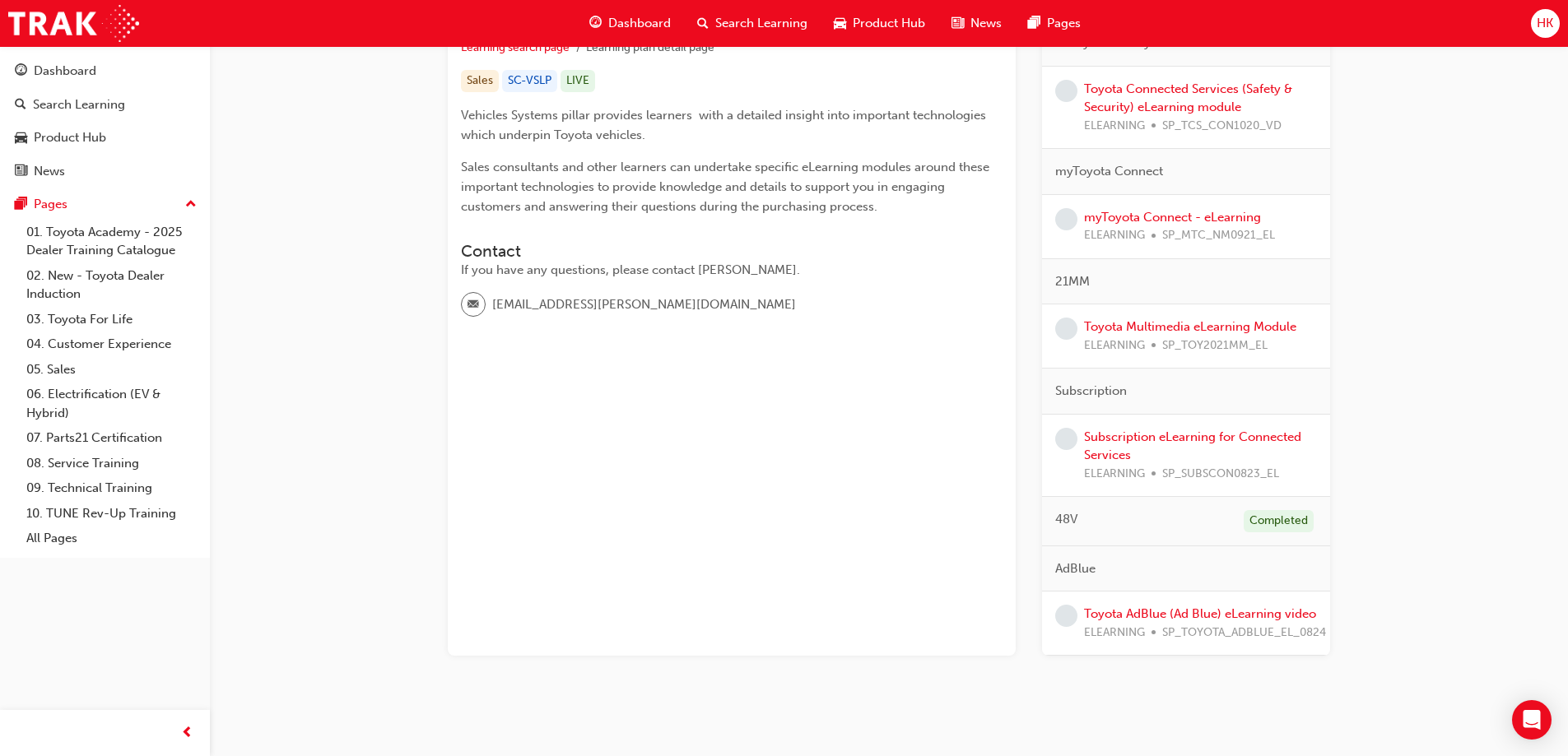
scroll to position [329, 0]
click at [1238, 611] on link "Toyota AdBlue (Ad Blue) eLearning video" at bounding box center [1199, 611] width 232 height 15
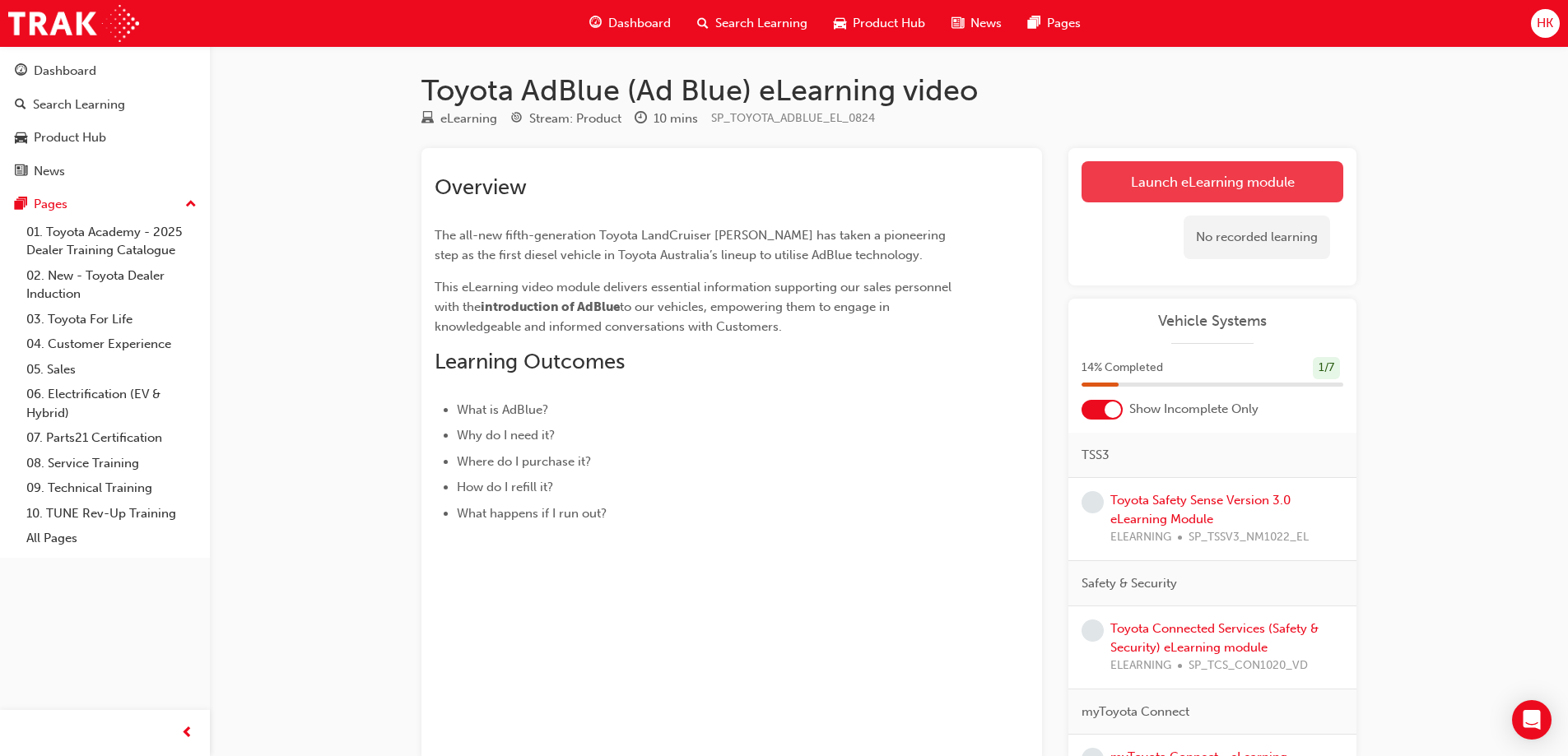
click at [1246, 181] on link "Launch eLearning module" at bounding box center [1212, 182] width 262 height 41
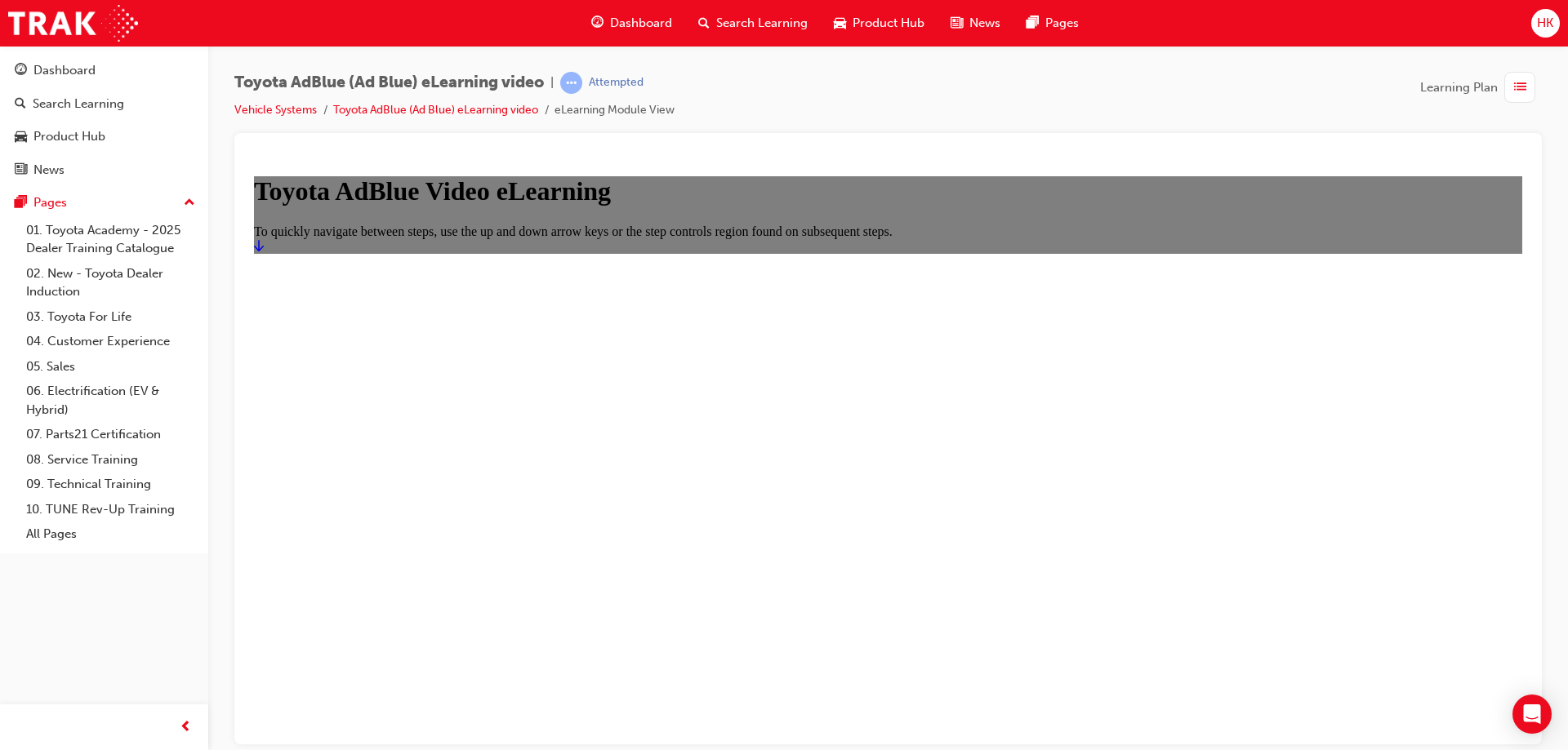
click at [264, 250] on icon "Start" at bounding box center [259, 244] width 10 height 11
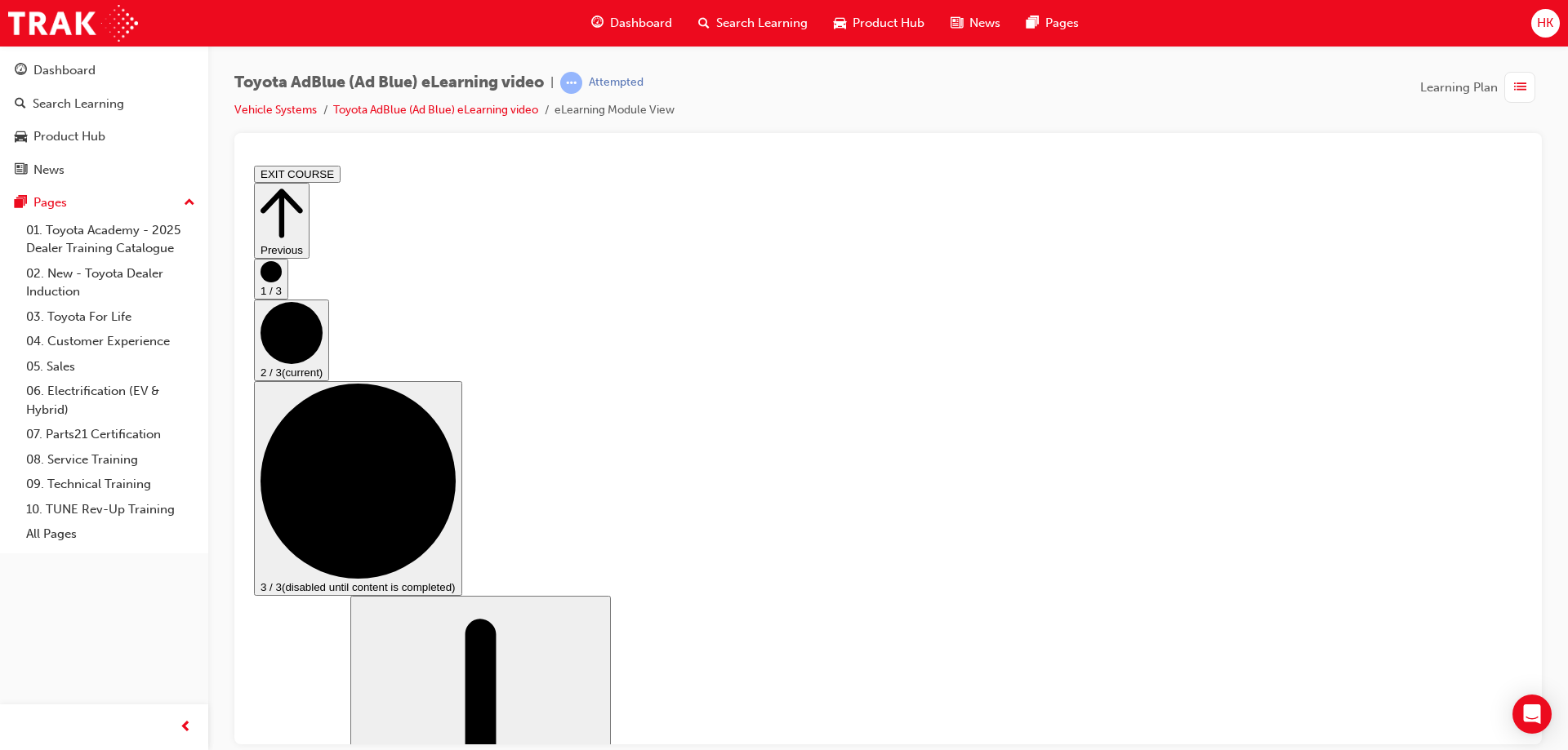
scroll to position [163, 0]
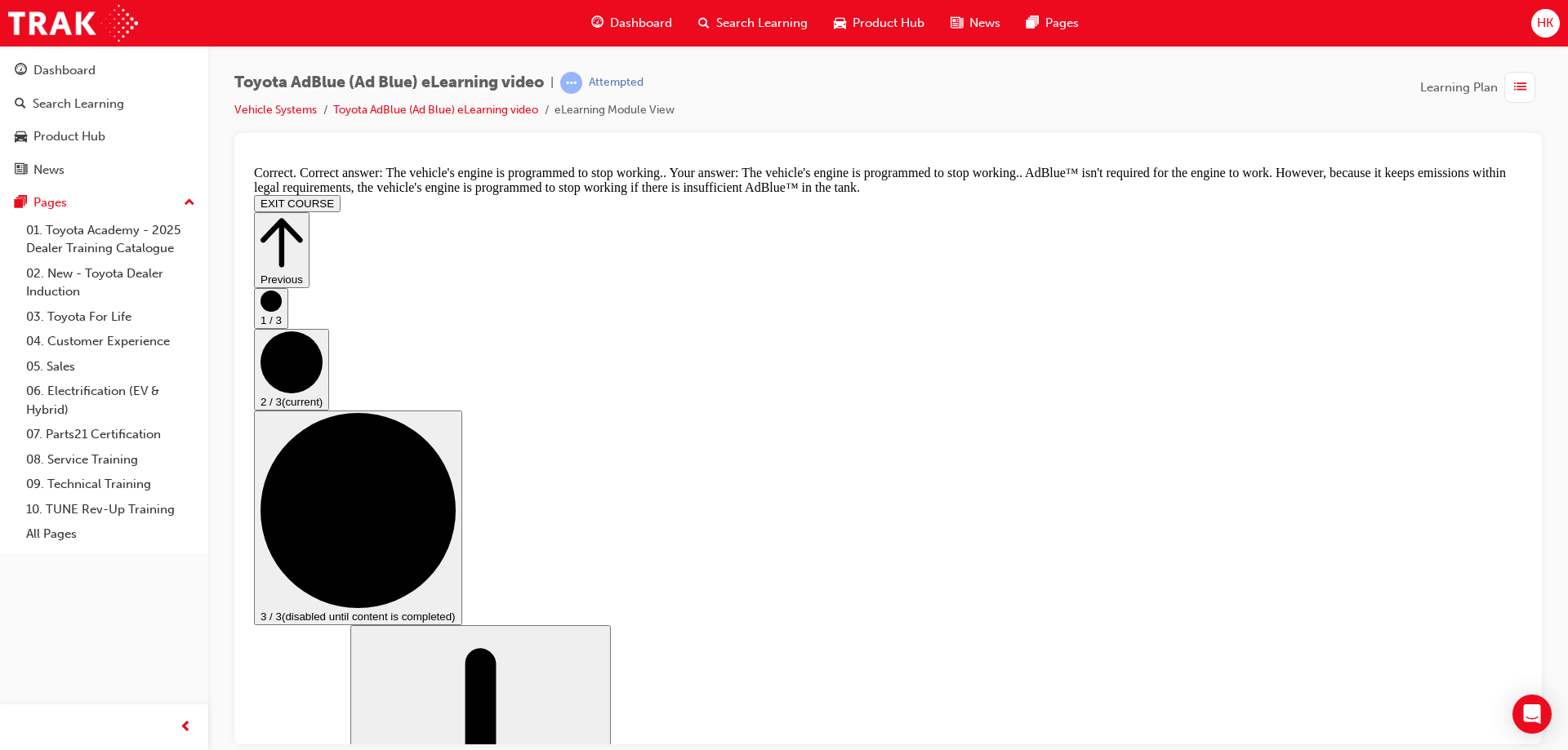
scroll to position [653, 0]
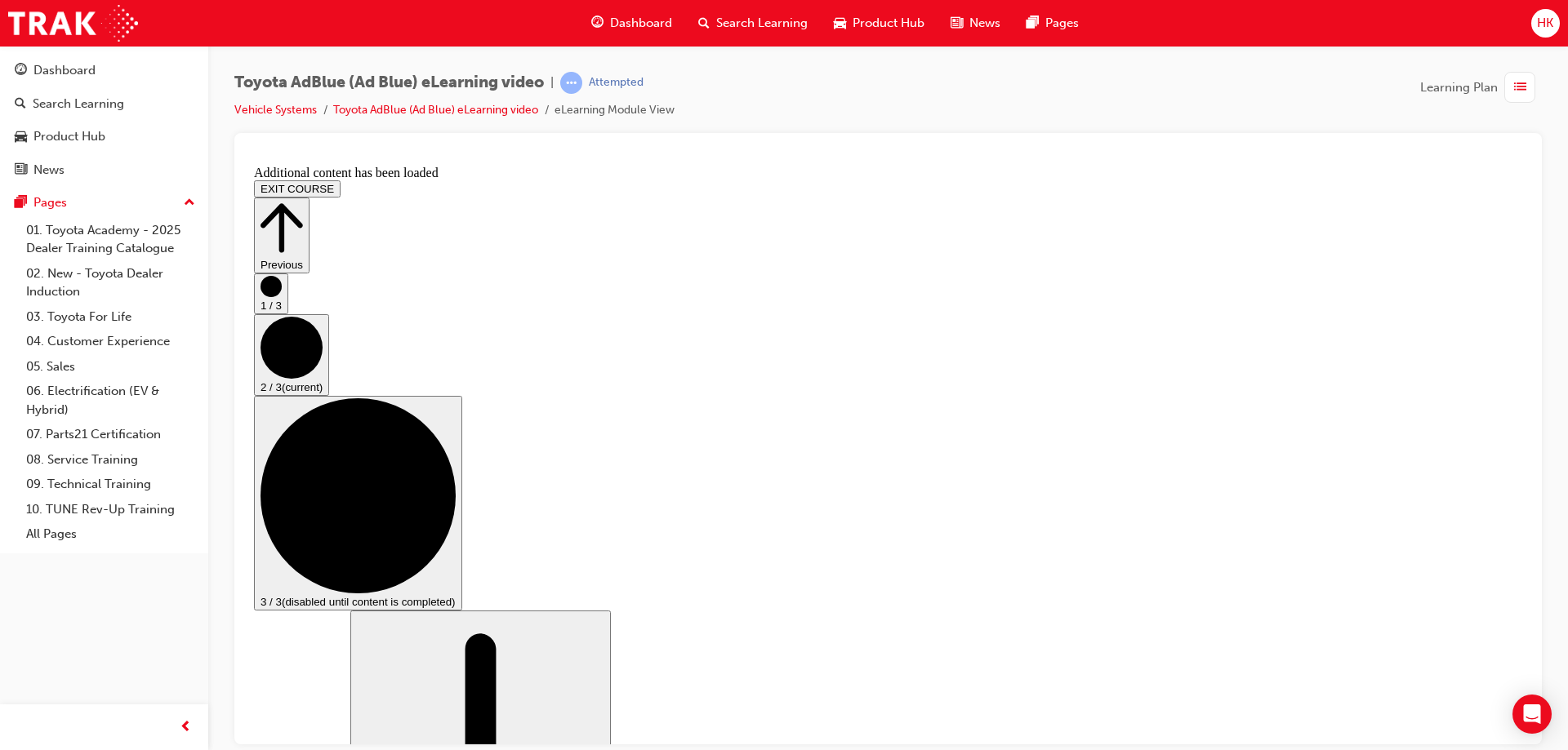
scroll to position [1340, 0]
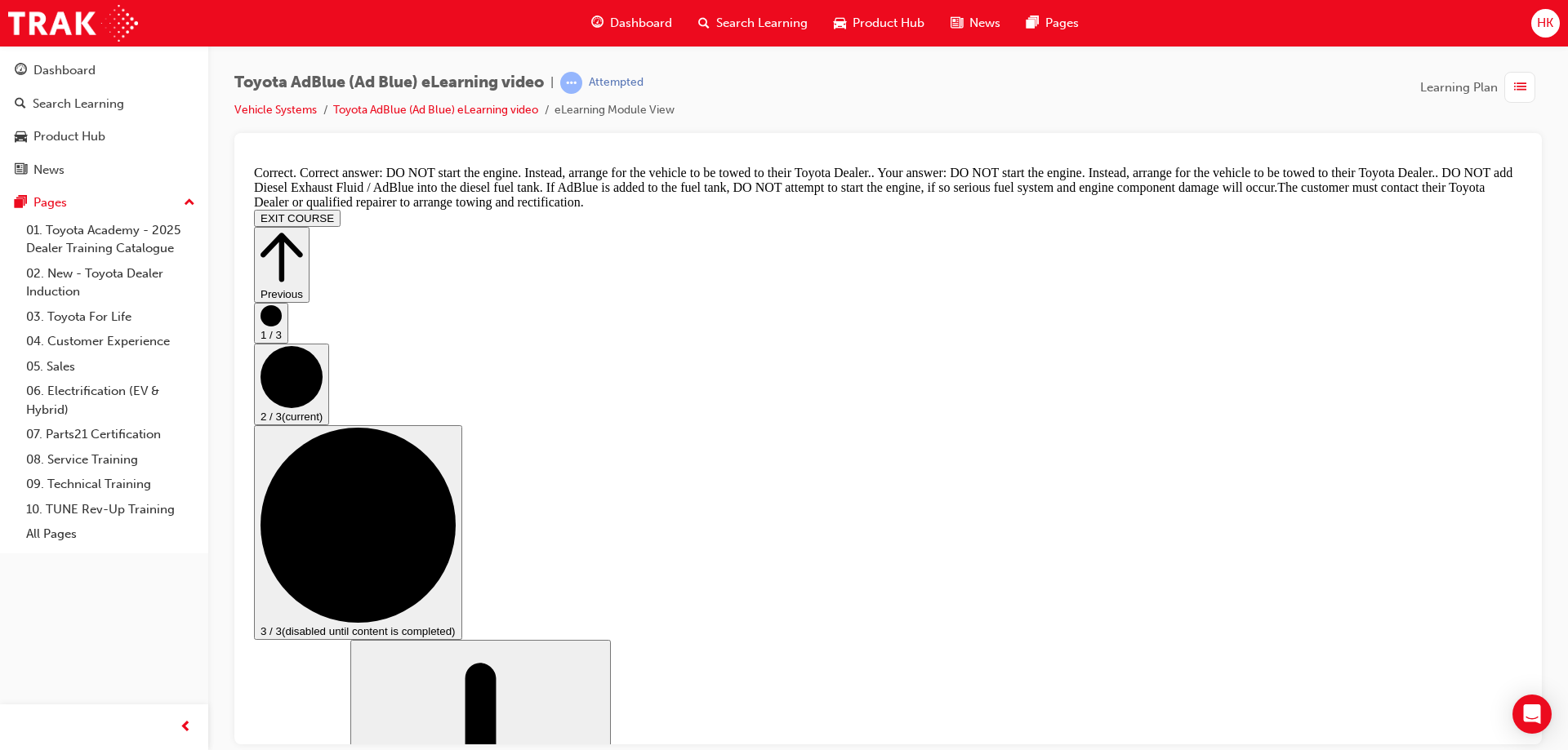
scroll to position [1854, 0]
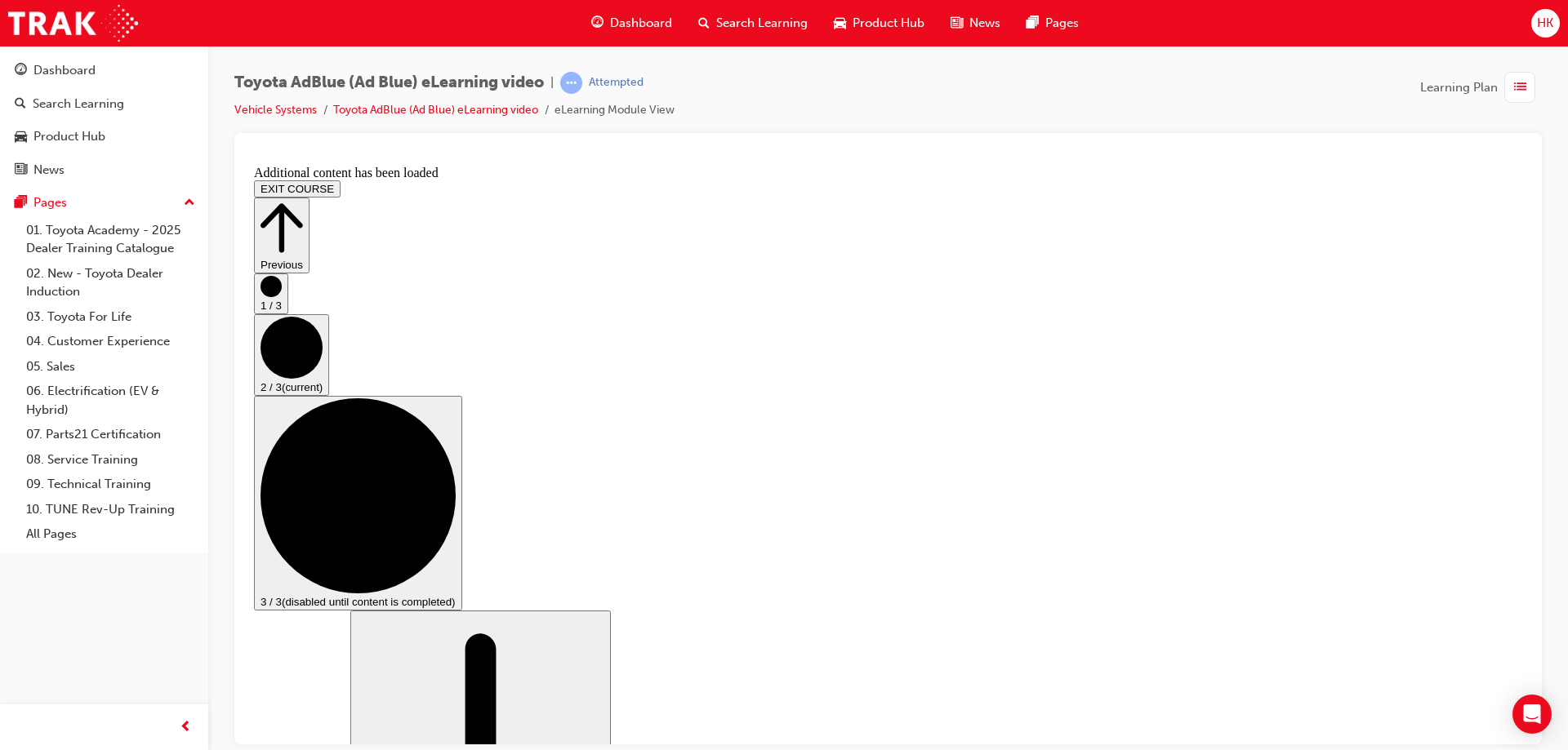
scroll to position [2401, 0]
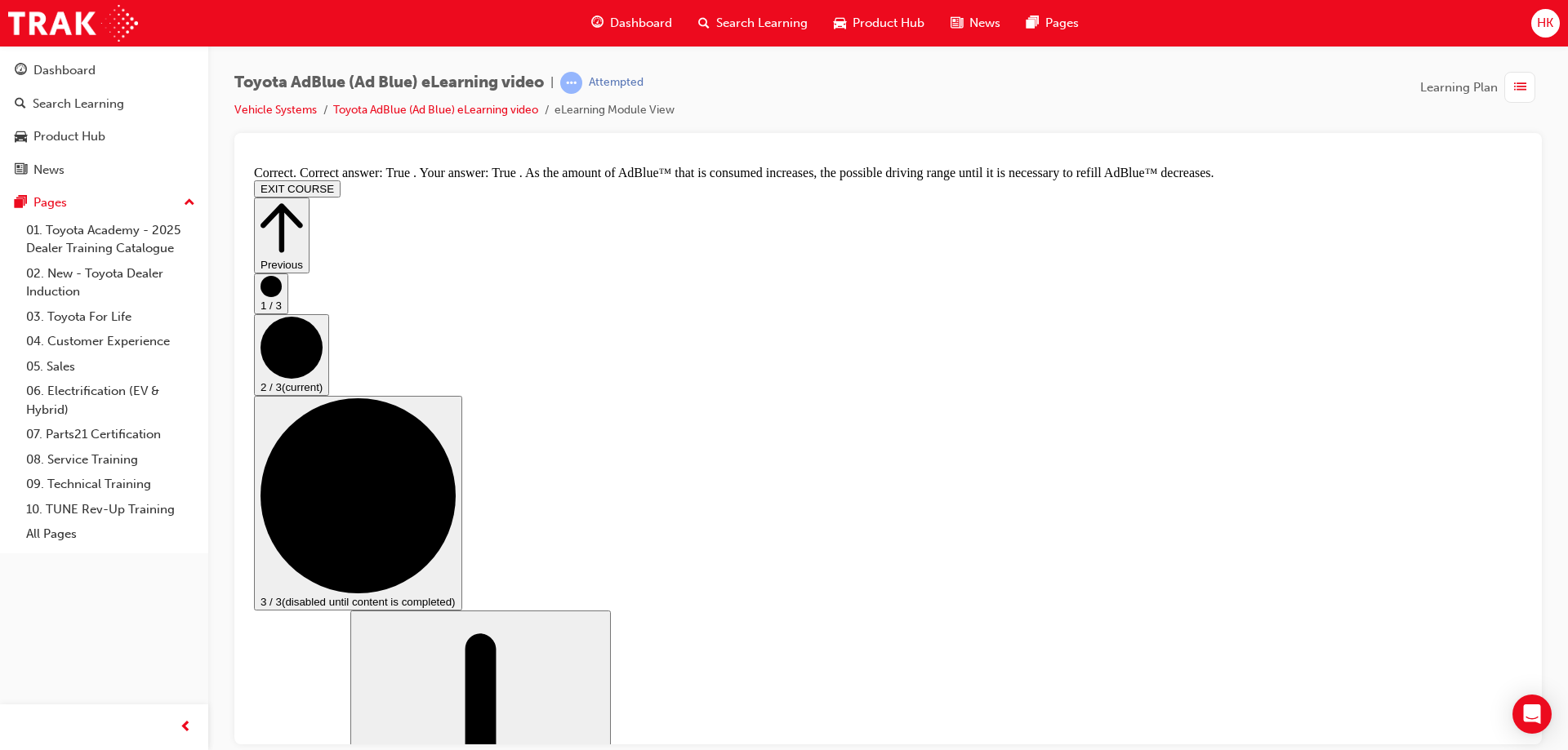
scroll to position [2846, 0]
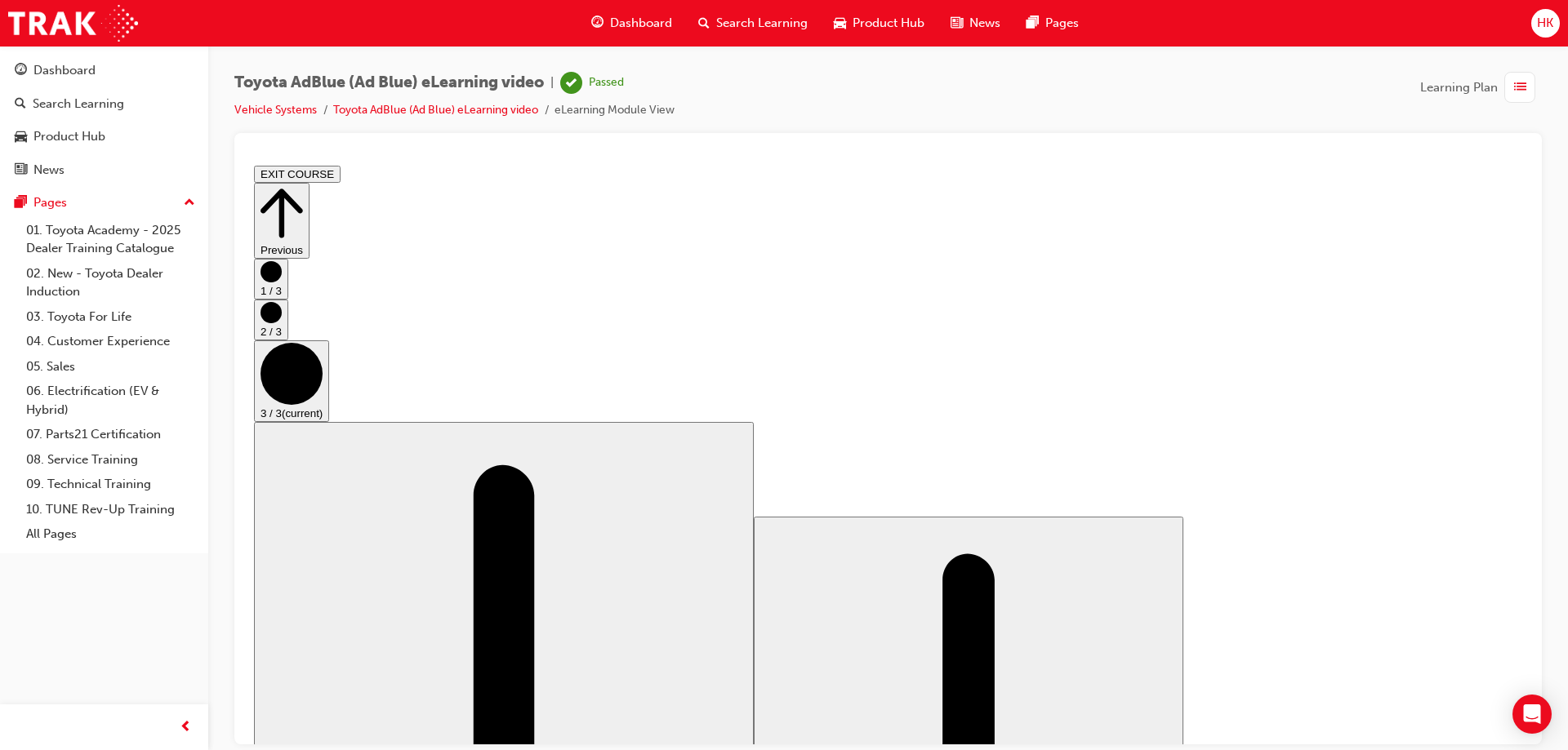
click at [340, 172] on button "EXIT COURSE" at bounding box center [297, 173] width 87 height 17
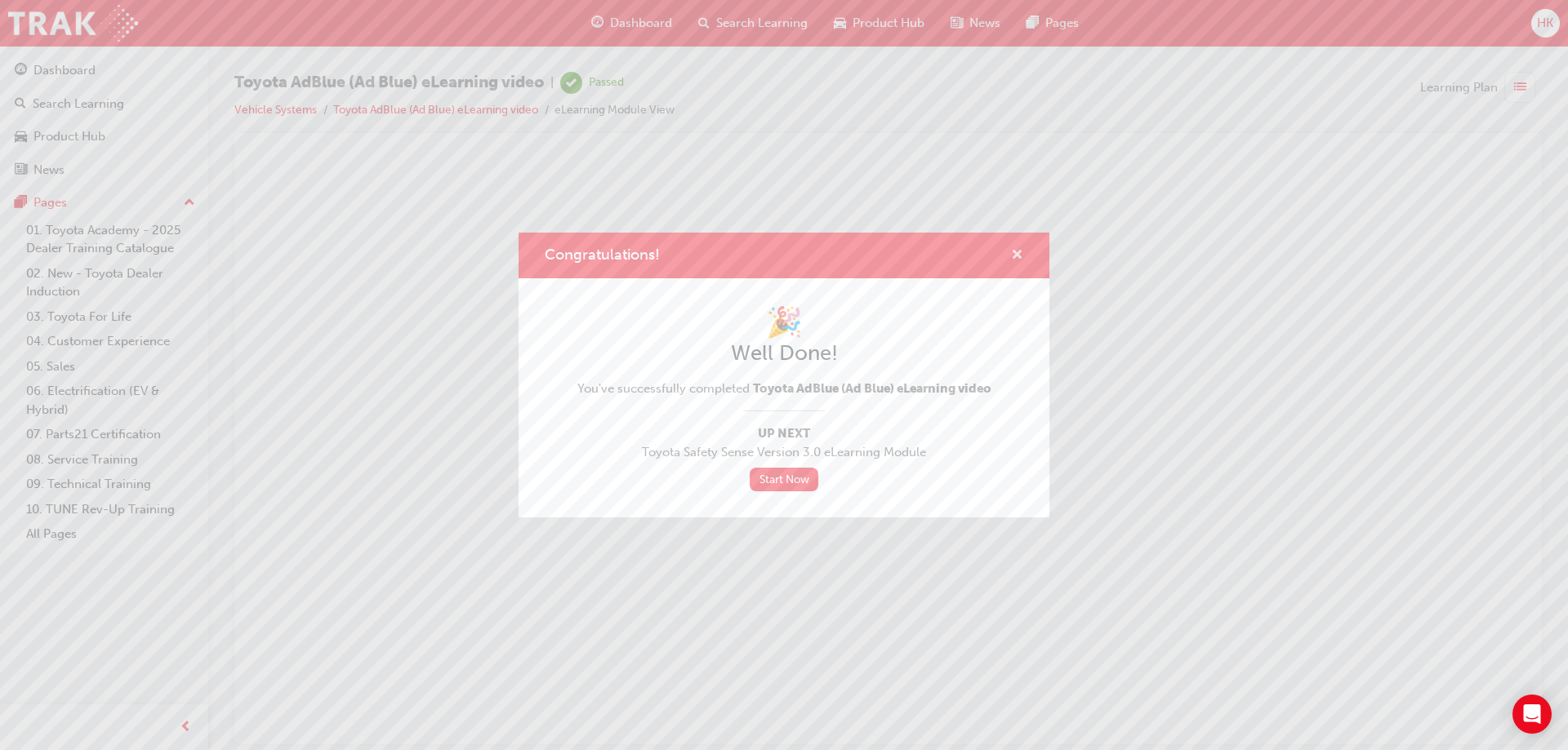
click at [1019, 255] on span "cross-icon" at bounding box center [1016, 255] width 12 height 14
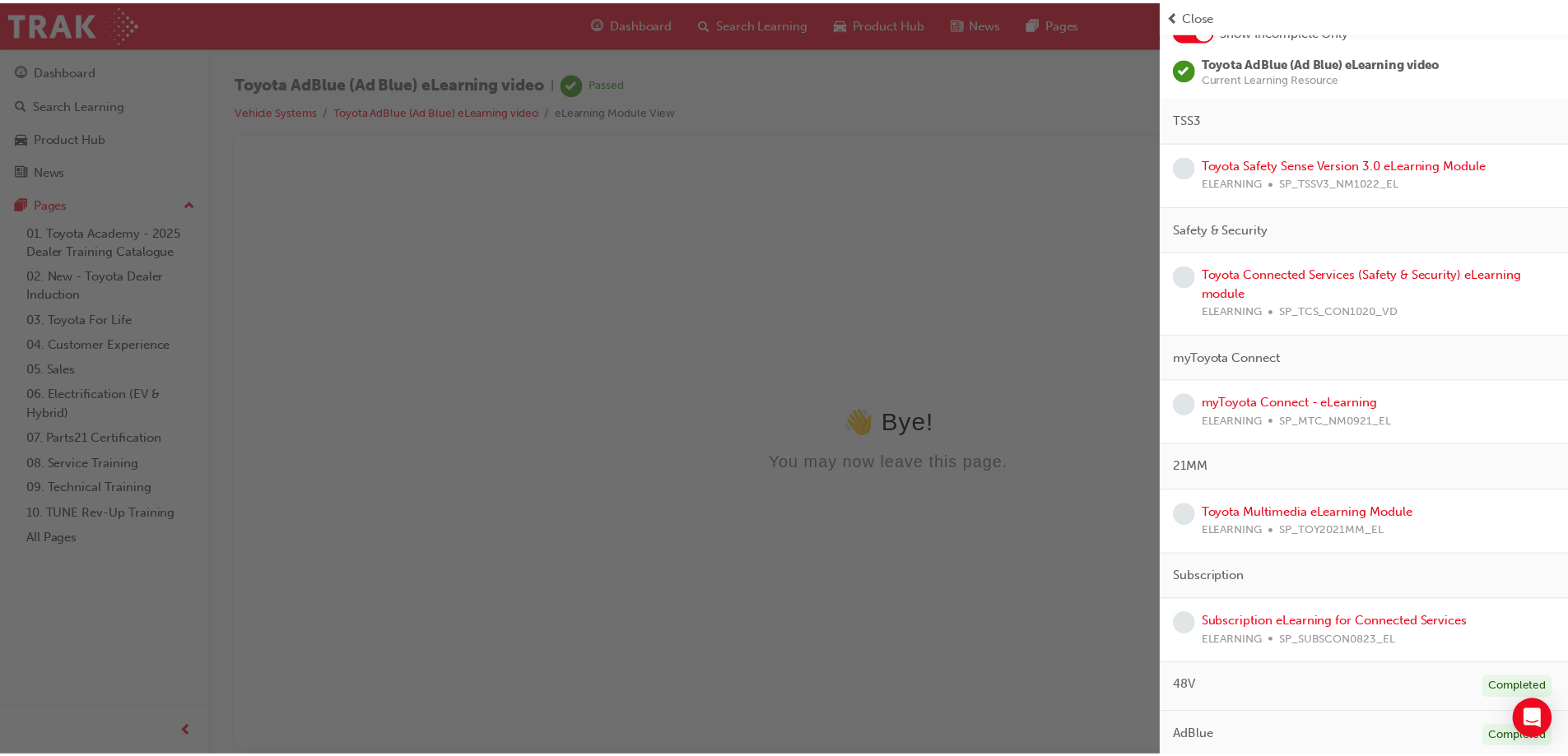
scroll to position [118, 0]
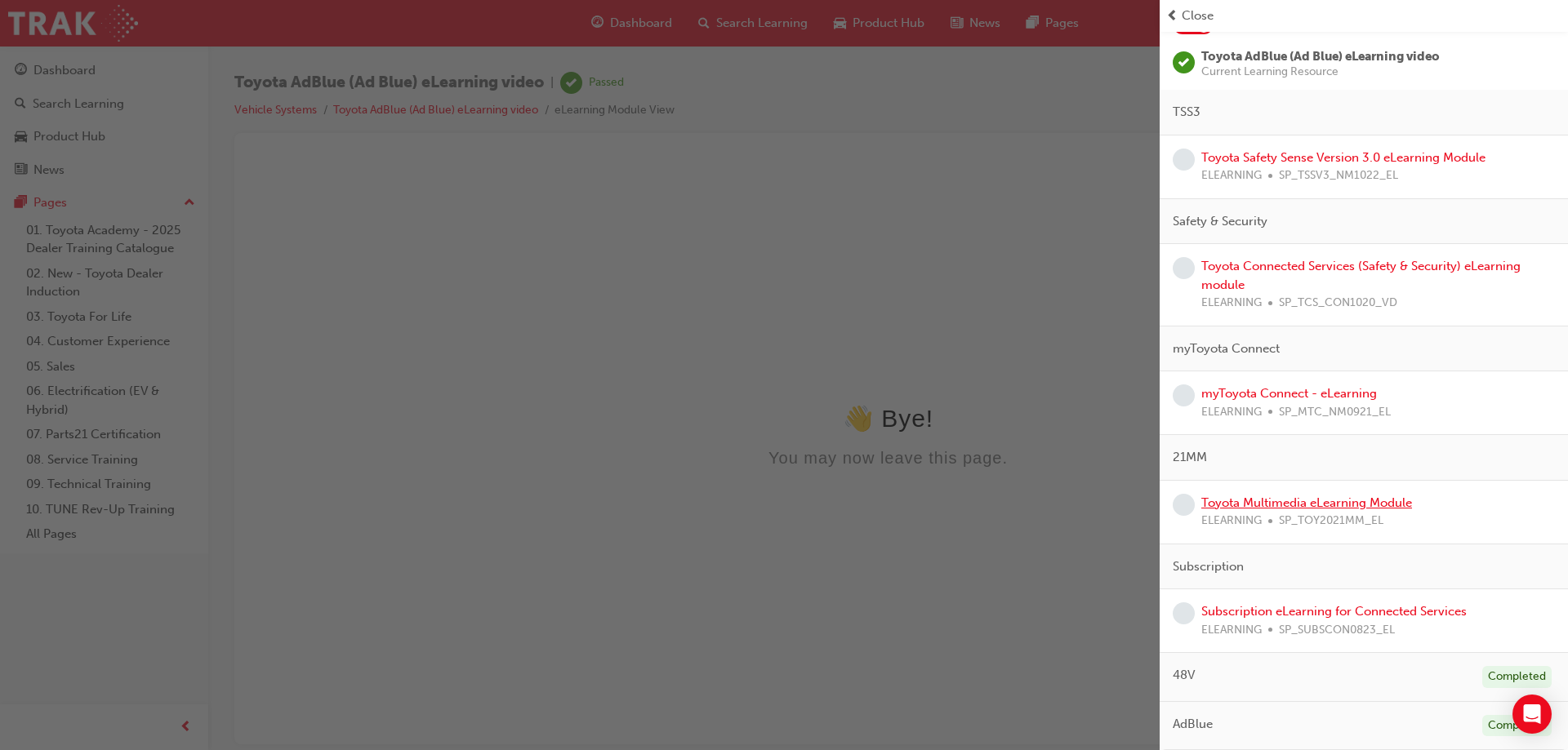
click at [1326, 507] on link "Toyota Multimedia eLearning Module" at bounding box center [1306, 502] width 210 height 14
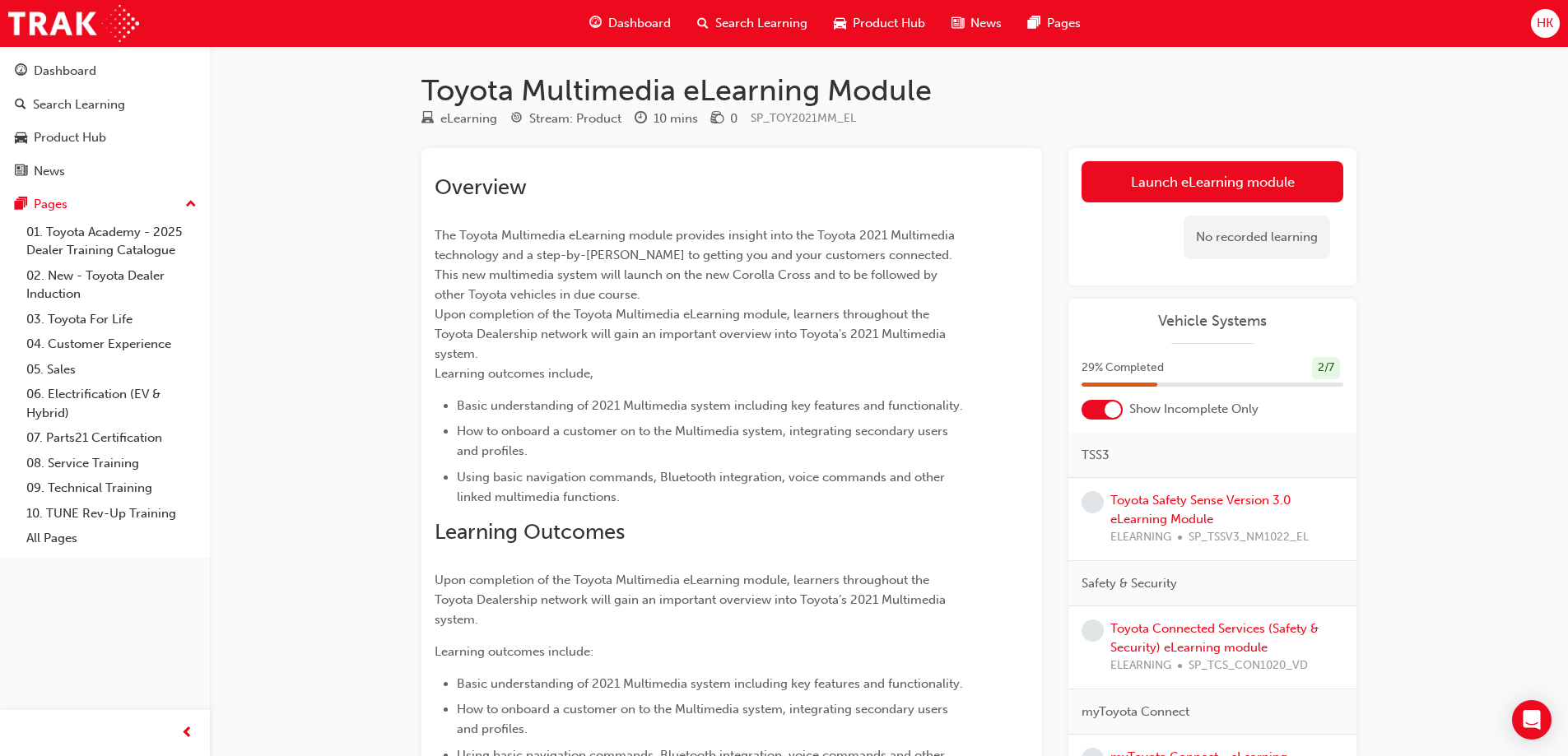
click at [1541, 30] on span "HK" at bounding box center [1545, 23] width 16 height 19
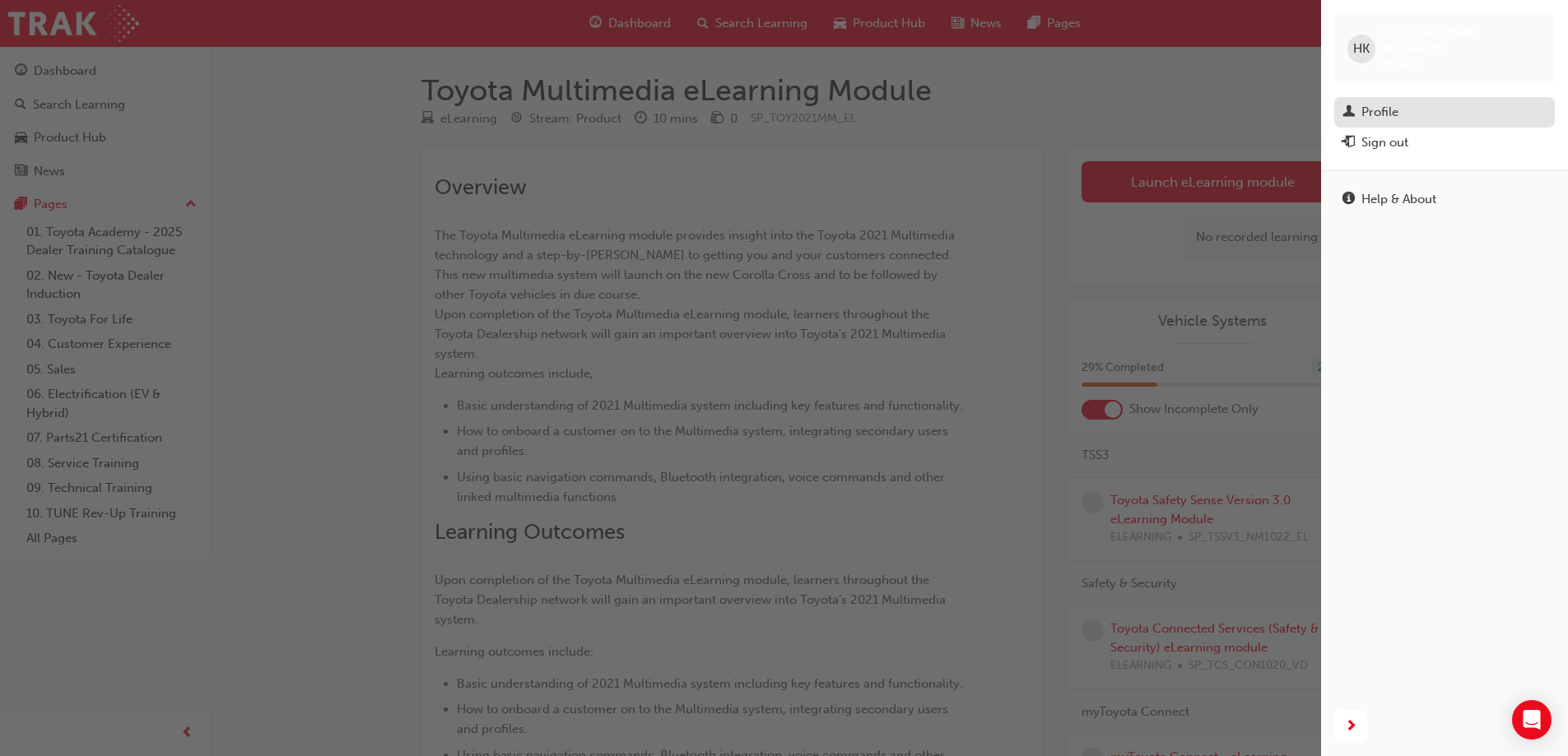
click at [1366, 103] on div "Profile" at bounding box center [1380, 112] width 37 height 19
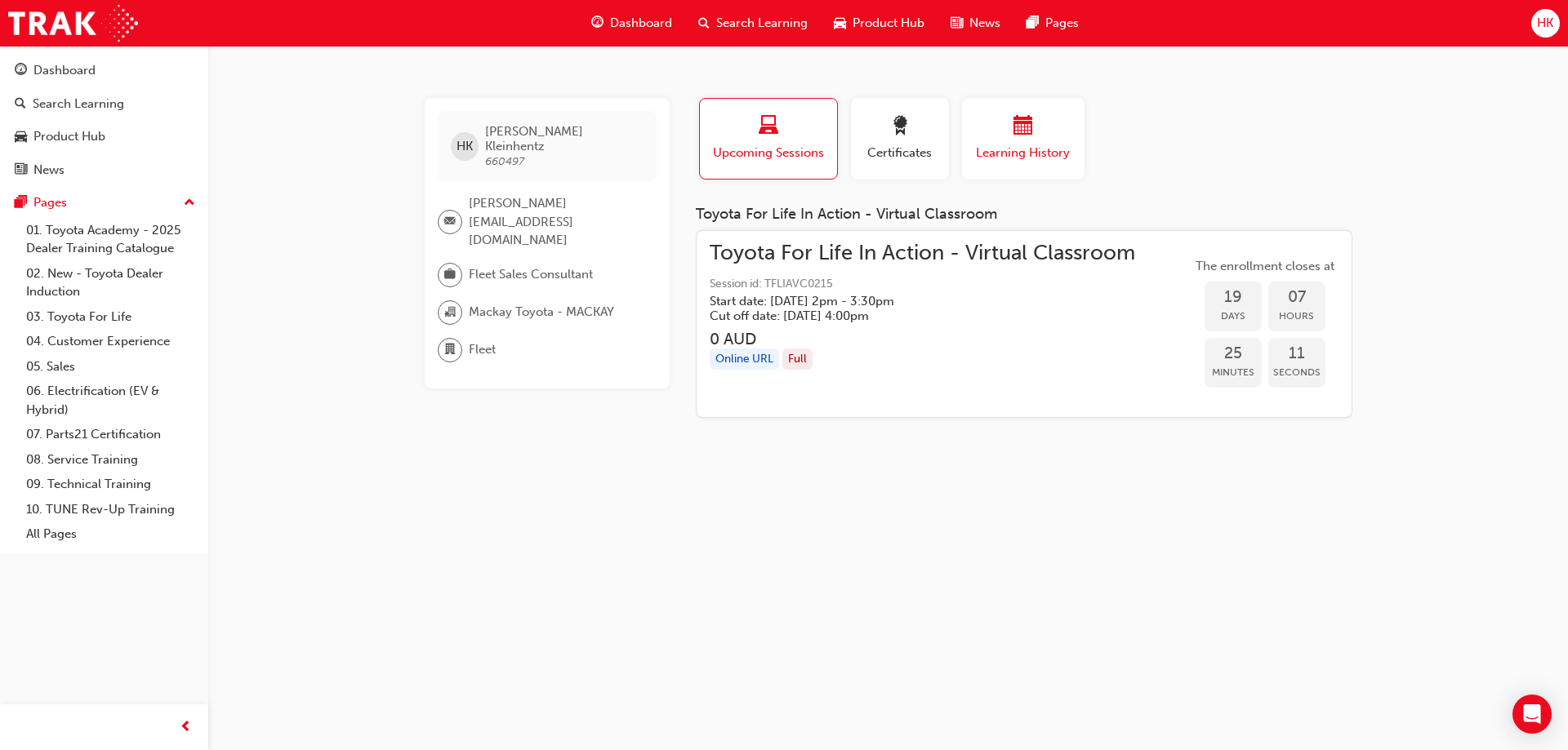
click at [1005, 147] on span "Learning History" at bounding box center [1022, 153] width 98 height 19
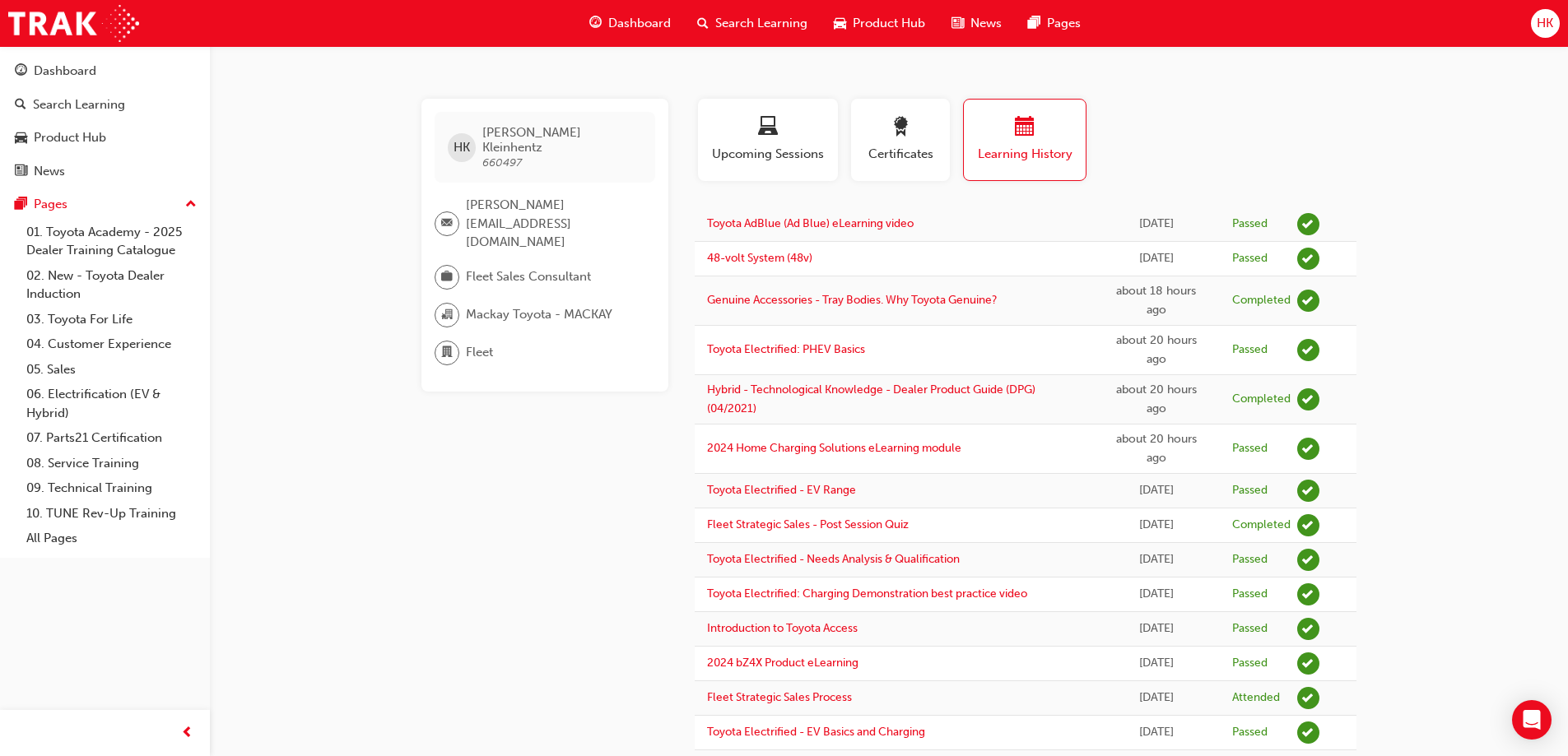
click at [627, 20] on span "Dashboard" at bounding box center [639, 23] width 62 height 19
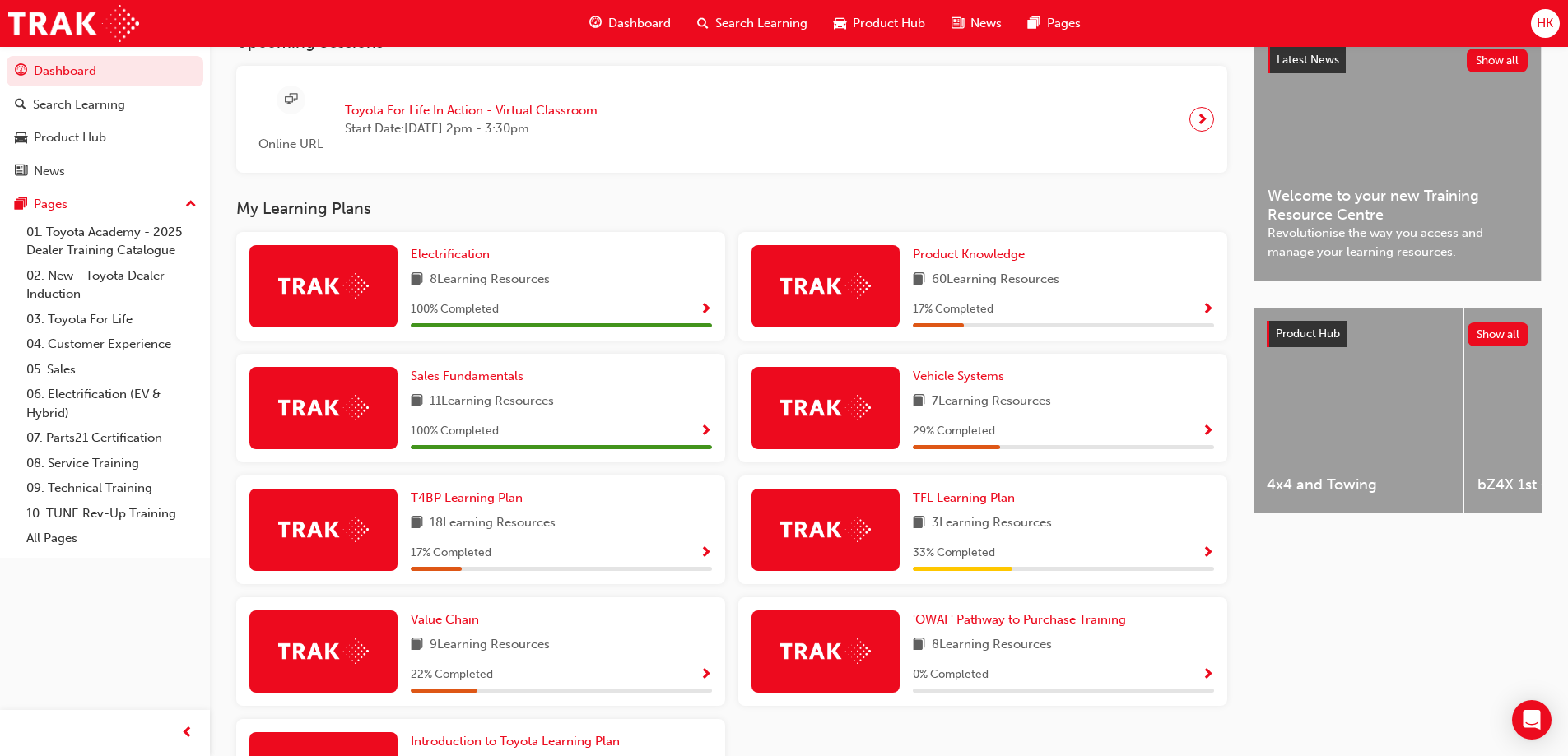
scroll to position [411, 0]
